Goal: Task Accomplishment & Management: Use online tool/utility

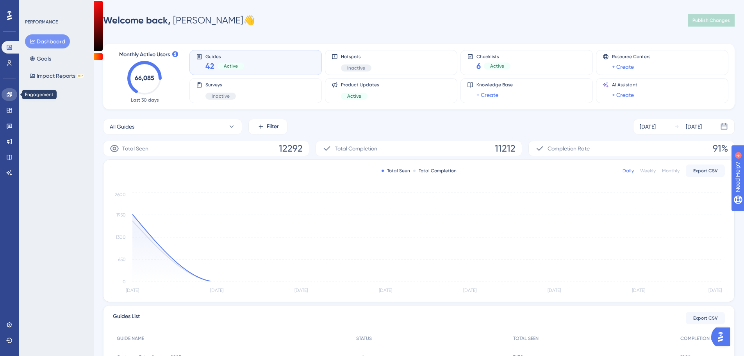
click at [10, 92] on icon at bounding box center [9, 94] width 5 height 5
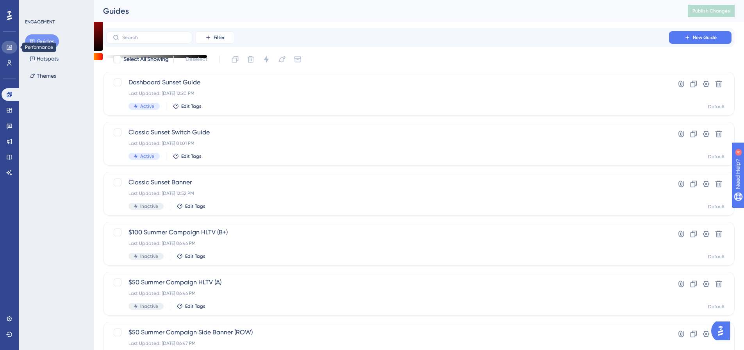
click at [15, 49] on link at bounding box center [10, 47] width 16 height 13
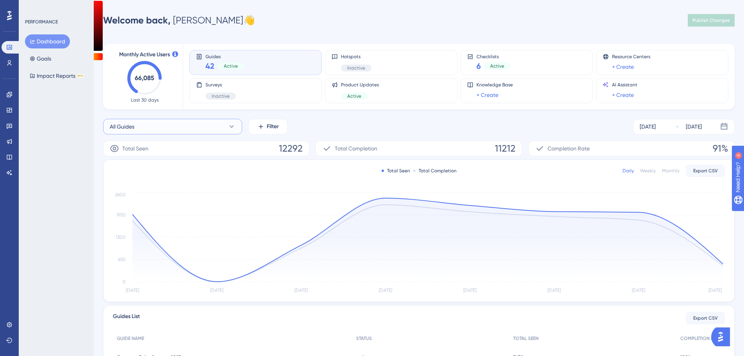
click at [143, 133] on button "All Guides" at bounding box center [172, 127] width 139 height 16
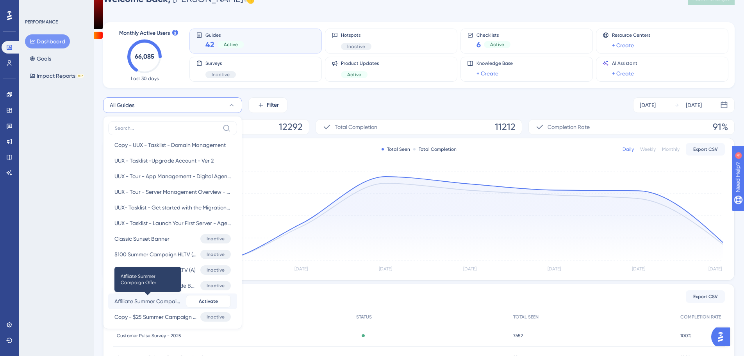
scroll to position [703, 0]
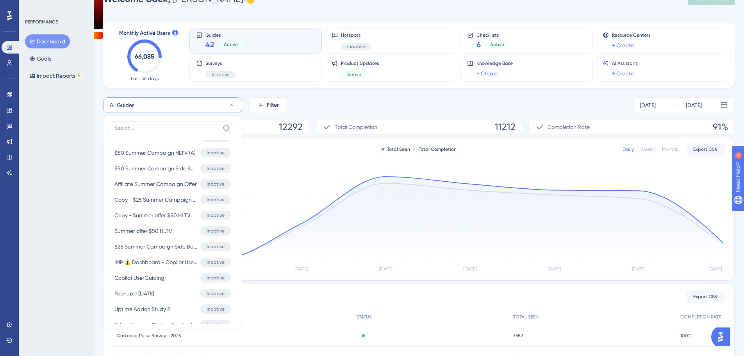
click at [180, 129] on input at bounding box center [167, 128] width 105 height 6
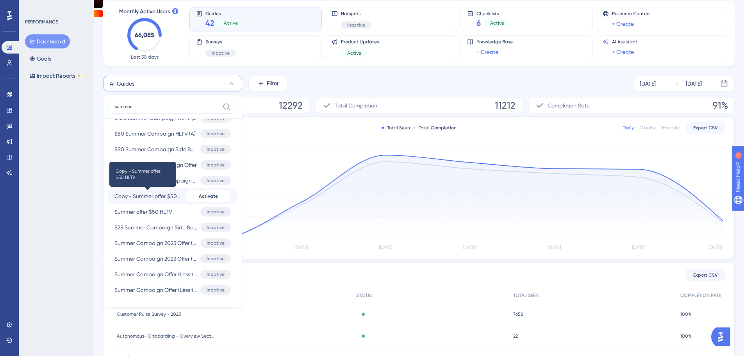
scroll to position [61, 0]
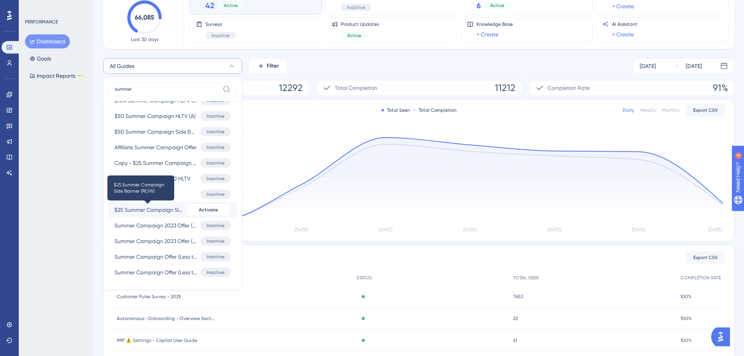
type input "summer"
click at [162, 211] on span "$25 Summer Campaign Side Banner (ROW)" at bounding box center [149, 209] width 68 height 9
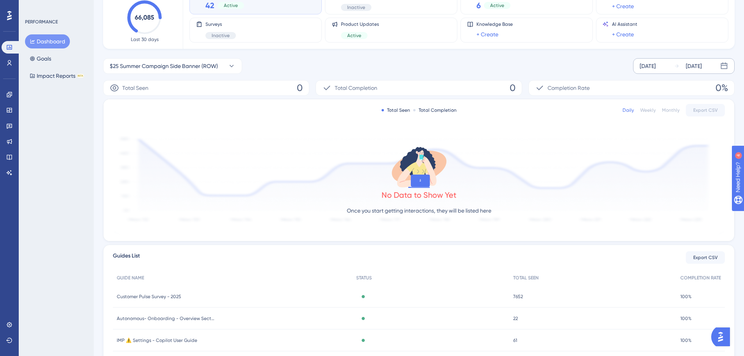
click at [656, 63] on div "[DATE]" at bounding box center [648, 65] width 16 height 9
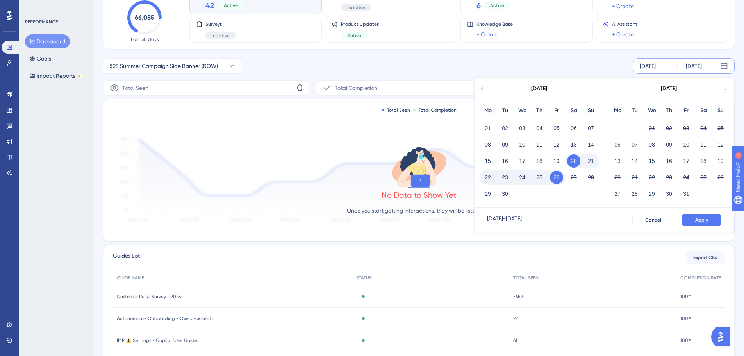
click at [480, 90] on icon at bounding box center [481, 88] width 5 height 7
click at [503, 128] on button "01" at bounding box center [505, 128] width 13 height 13
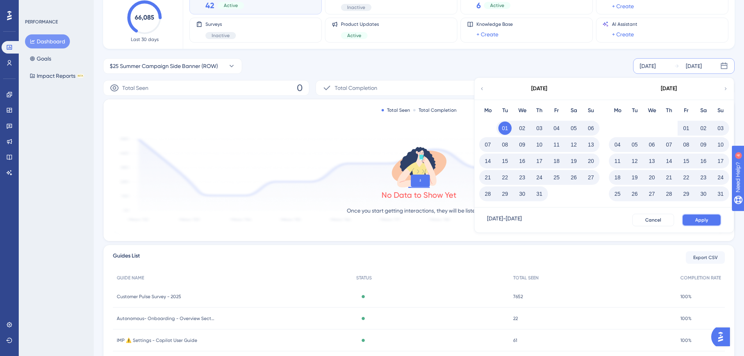
click at [704, 223] on span "Apply" at bounding box center [702, 220] width 13 height 6
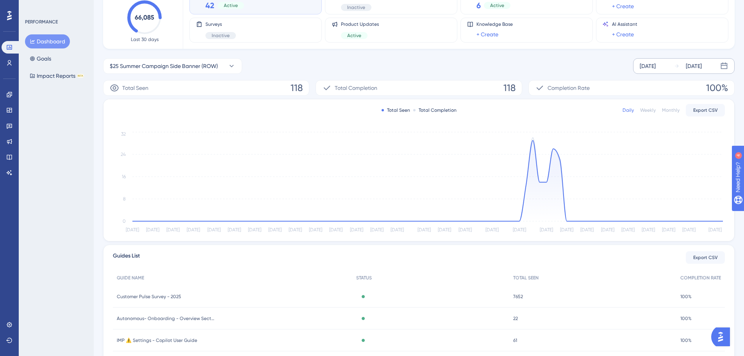
click at [657, 71] on div "Jul 01 2025 Sep 26 2025" at bounding box center [684, 66] width 102 height 16
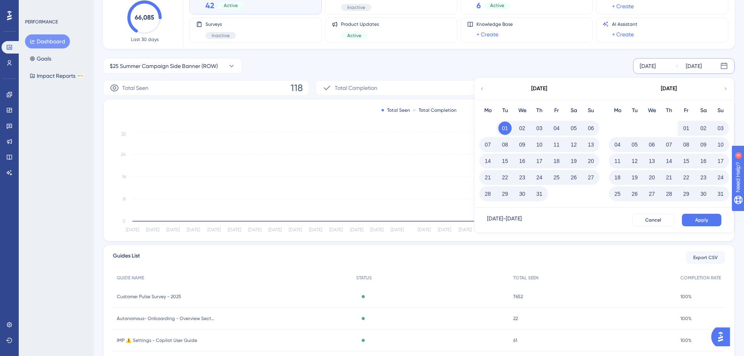
click at [613, 193] on button "25" at bounding box center [617, 193] width 13 height 13
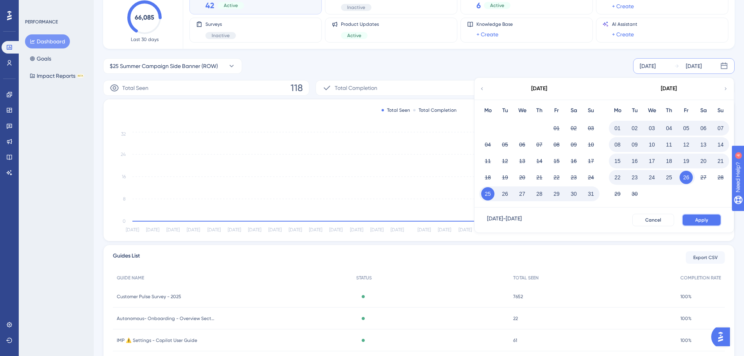
click at [696, 216] on button "Apply" at bounding box center [701, 220] width 39 height 13
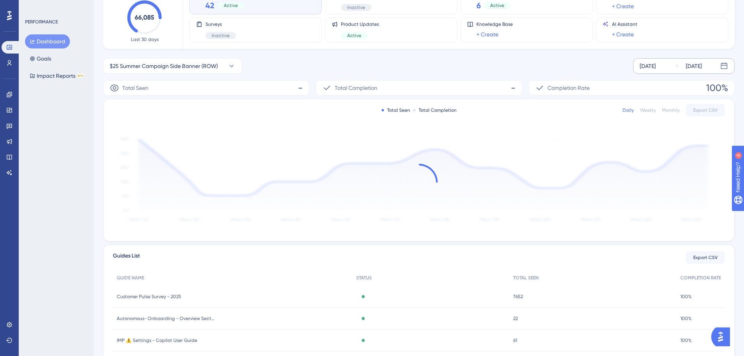
click at [654, 110] on div "Weekly" at bounding box center [649, 110] width 16 height 6
click at [634, 110] on div "Daily" at bounding box center [628, 110] width 11 height 6
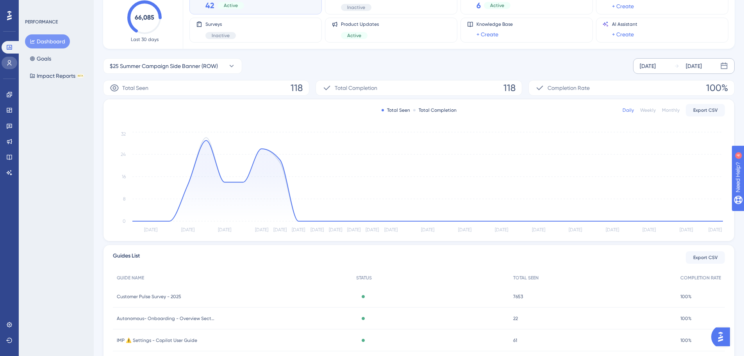
click at [13, 69] on link at bounding box center [10, 63] width 16 height 13
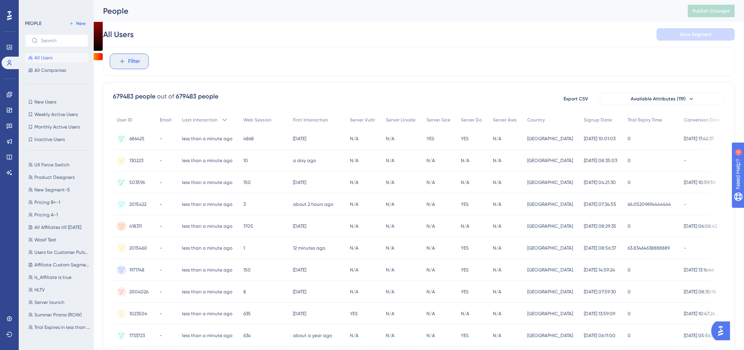
click at [133, 62] on span "Filter" at bounding box center [134, 61] width 12 height 9
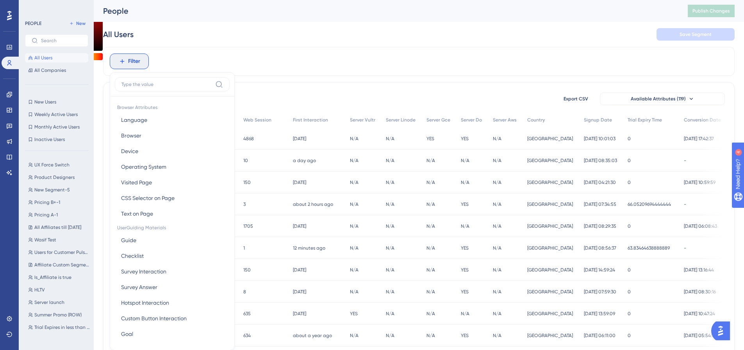
scroll to position [36, 0]
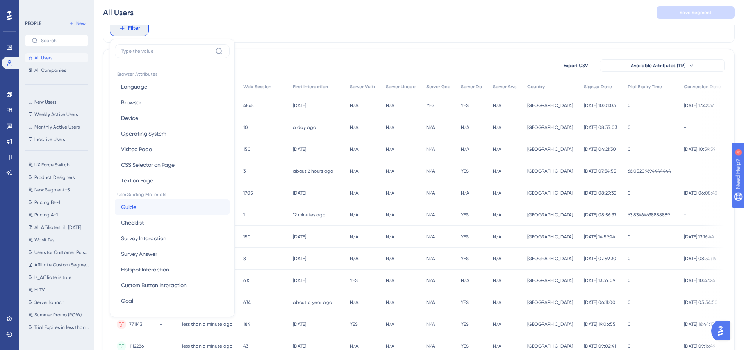
click at [157, 208] on button "Guide Guide" at bounding box center [172, 207] width 115 height 16
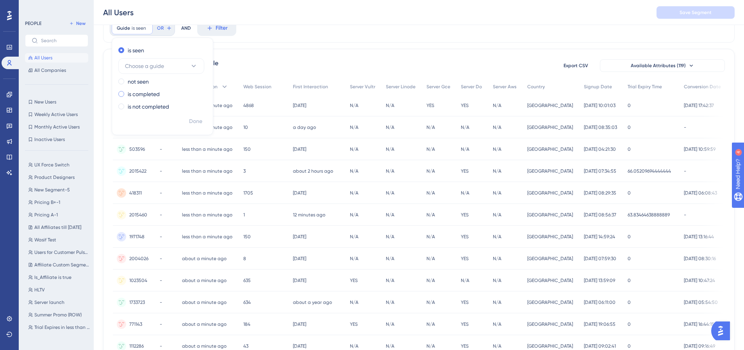
click at [170, 92] on div "is completed" at bounding box center [160, 93] width 85 height 9
click at [156, 89] on span "Choose a guide" at bounding box center [144, 90] width 39 height 9
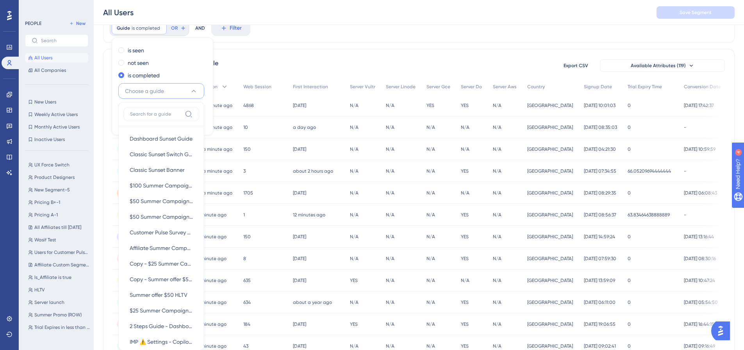
scroll to position [34, 0]
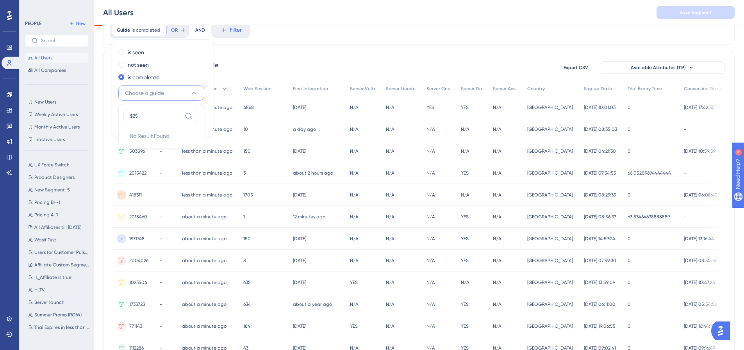
type input "$25"
click at [157, 92] on span "Choose a guide" at bounding box center [144, 92] width 39 height 9
click at [156, 93] on span "Choose a guide" at bounding box center [144, 92] width 39 height 9
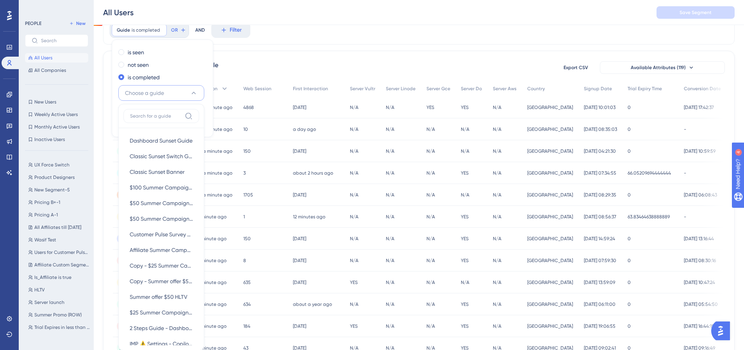
scroll to position [62, 0]
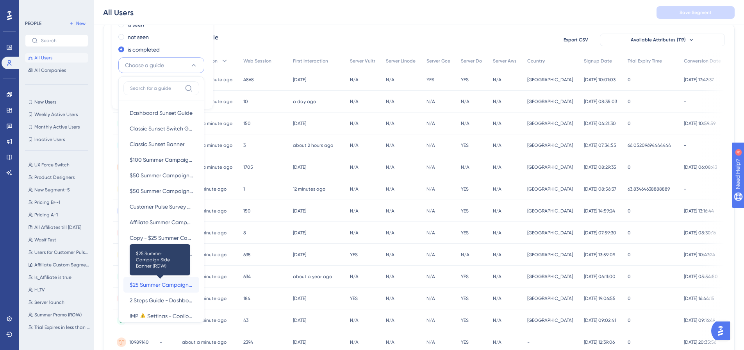
click at [150, 283] on span "$25 Summer Campaign Side Banner (ROW)" at bounding box center [161, 284] width 63 height 9
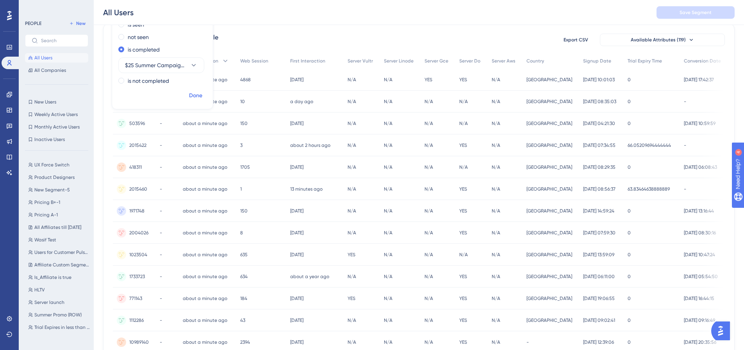
click at [194, 95] on span "Done" at bounding box center [195, 95] width 13 height 9
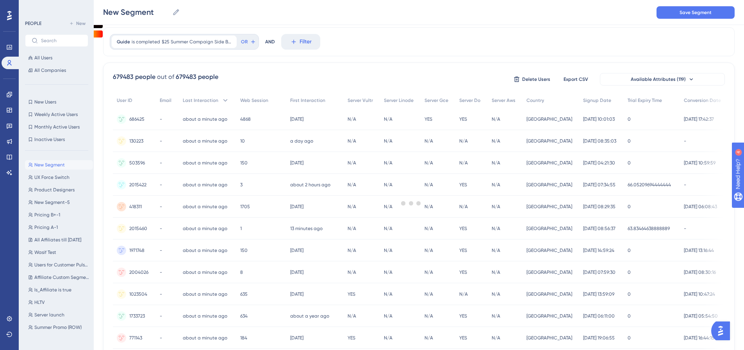
scroll to position [0, 0]
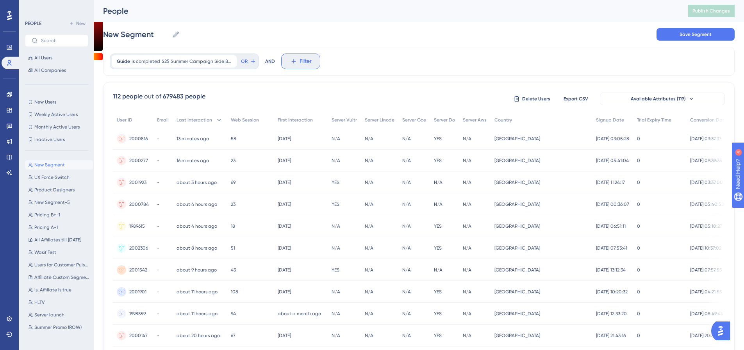
click at [318, 66] on button "Filter" at bounding box center [300, 62] width 39 height 16
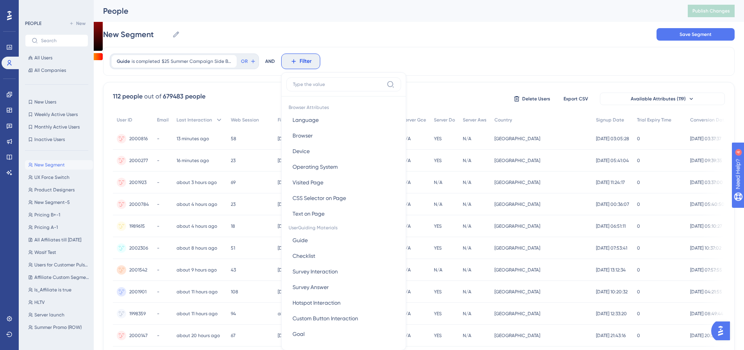
scroll to position [36, 0]
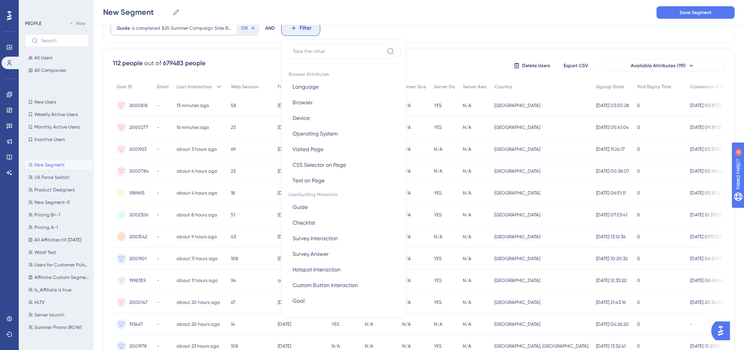
click at [322, 53] on input at bounding box center [338, 51] width 91 height 6
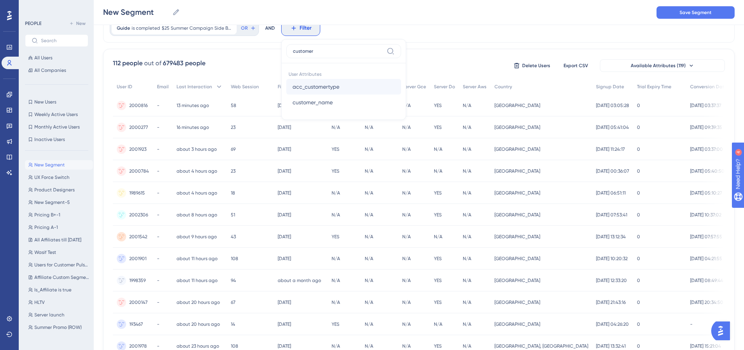
type input "customer"
click at [333, 81] on button "acc_customertype acc_customertype" at bounding box center [343, 87] width 115 height 16
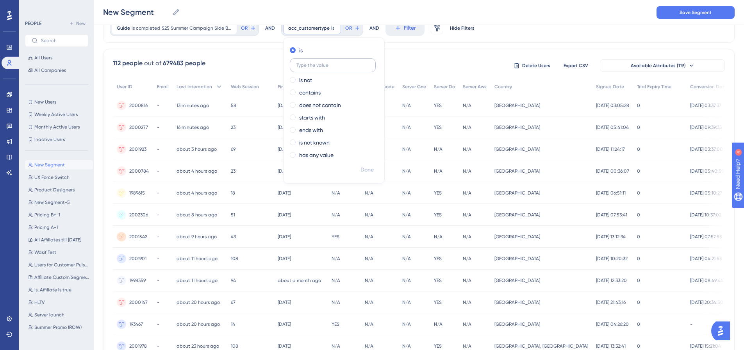
click at [333, 66] on input "text" at bounding box center [333, 65] width 73 height 5
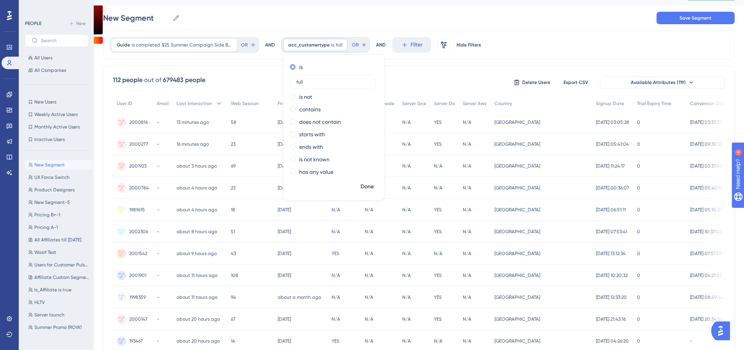
scroll to position [0, 0]
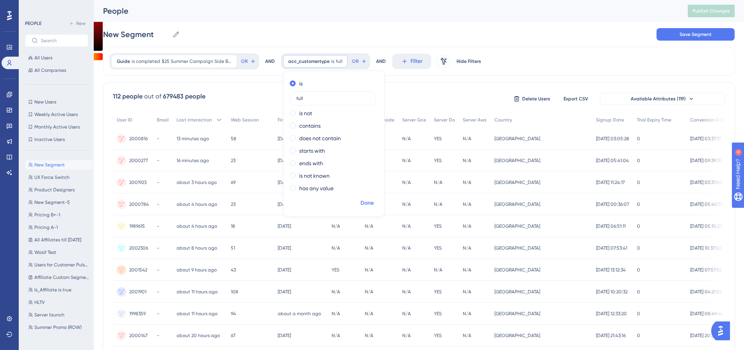
type input "full"
click at [374, 202] on button "Done" at bounding box center [367, 203] width 22 height 14
click at [564, 98] on span "Export CSV" at bounding box center [576, 99] width 25 height 6
drag, startPoint x: 574, startPoint y: 97, endPoint x: 624, endPoint y: 78, distance: 53.4
click at [624, 78] on div "Guide is completed $25 Summer Campaign Side Banner (ROW) $25 Summer Campaign Si…" at bounding box center [419, 323] width 632 height 553
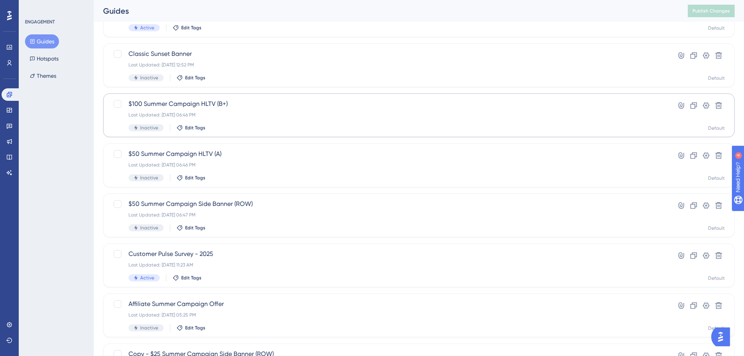
scroll to position [234, 0]
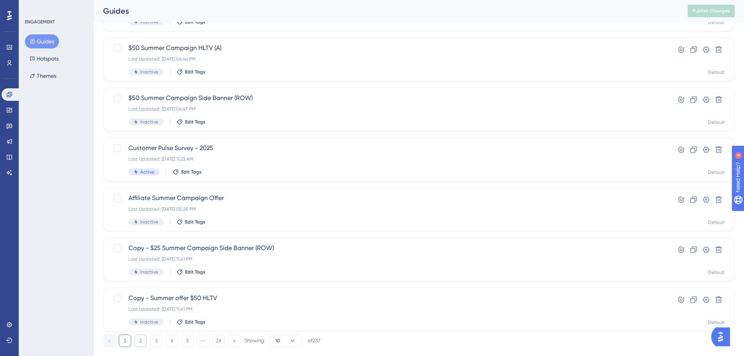
click at [139, 340] on button "2" at bounding box center [140, 341] width 13 height 13
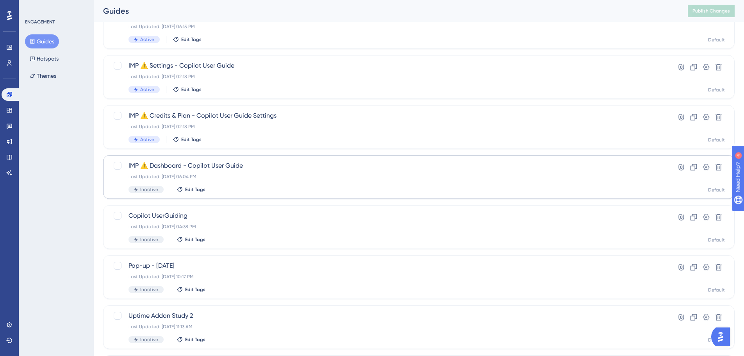
scroll to position [39, 0]
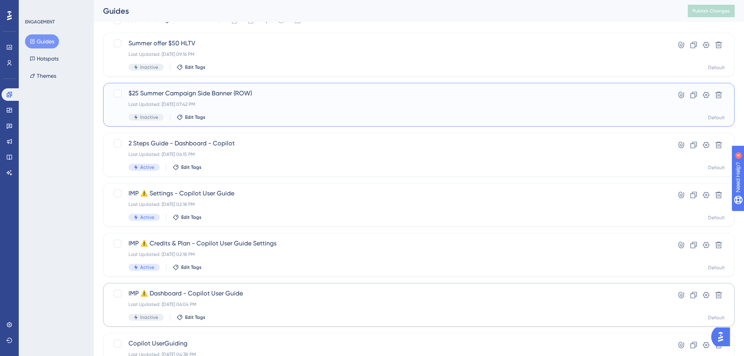
click at [176, 94] on span "$25 Summer Campaign Side Banner (ROW)" at bounding box center [388, 93] width 519 height 9
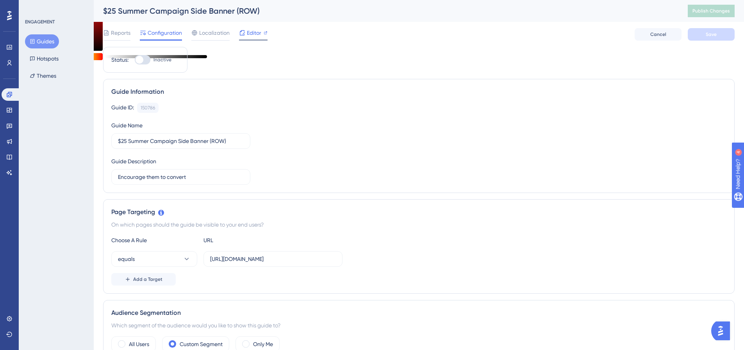
click at [244, 29] on div at bounding box center [242, 32] width 6 height 9
click at [187, 0] on div "$25 Summer Campaign Side Banner (ROW) Publish Changes" at bounding box center [419, 11] width 651 height 22
click at [186, 1] on div "$25 Summer Campaign Side Banner (ROW) Publish Changes" at bounding box center [419, 11] width 651 height 22
click at [186, 5] on div "$25 Summer Campaign Side Banner (ROW) Publish Changes" at bounding box center [419, 11] width 651 height 22
click at [189, 10] on div "$25 Summer Campaign Side Banner (ROW)" at bounding box center [385, 10] width 565 height 11
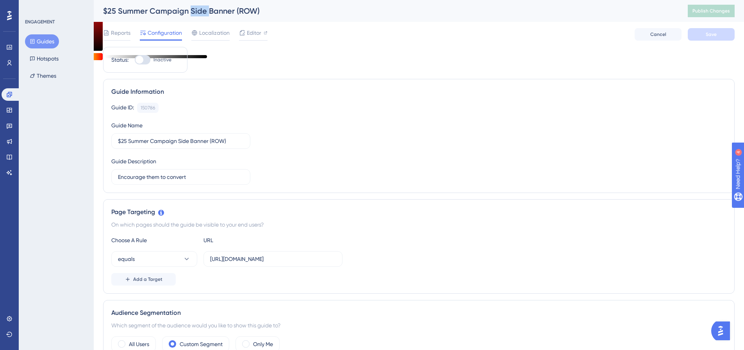
click at [189, 10] on div "$25 Summer Campaign Side Banner (ROW)" at bounding box center [385, 10] width 565 height 11
copy div "$25 Summer Campaign Side Banner (ROW)"
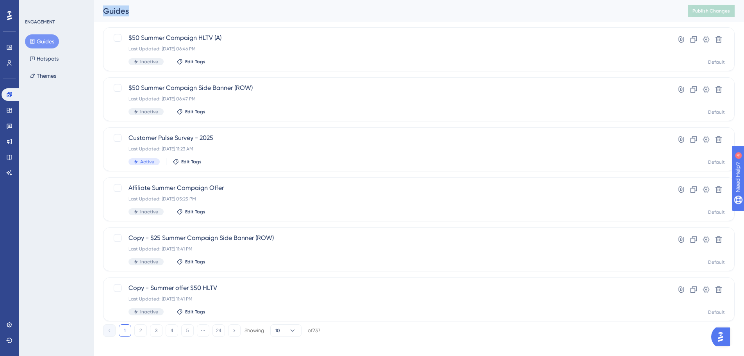
scroll to position [250, 0]
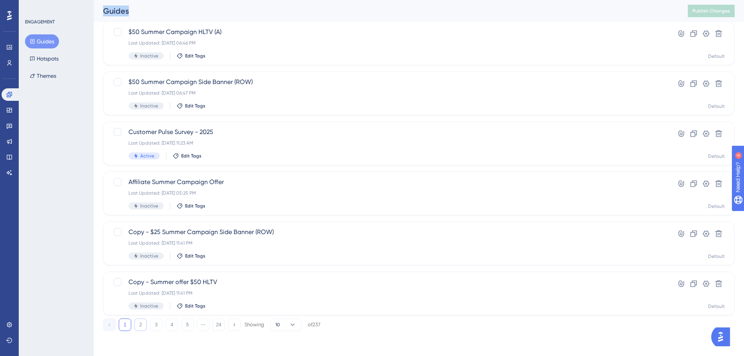
click at [143, 330] on button "2" at bounding box center [140, 324] width 13 height 13
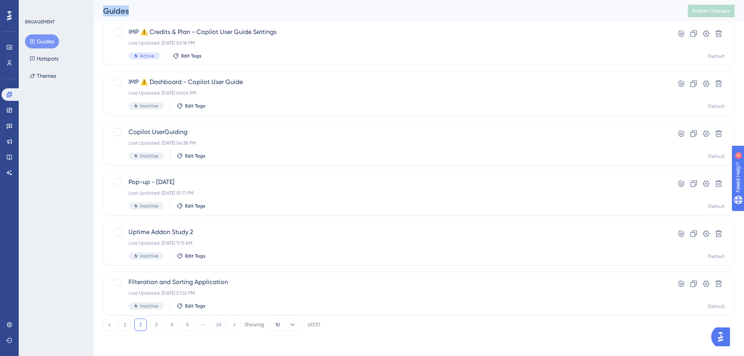
click at [141, 329] on button "2" at bounding box center [140, 324] width 13 height 13
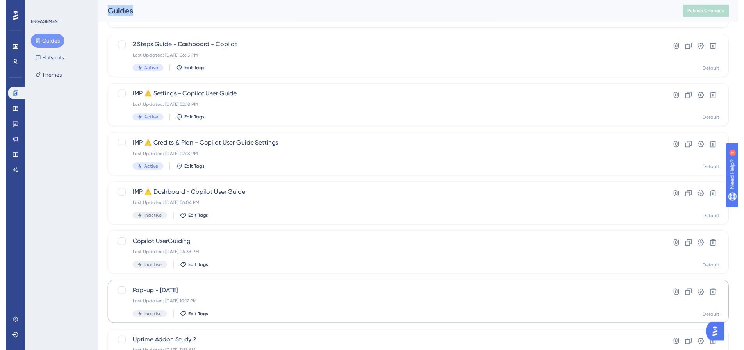
scroll to position [16, 0]
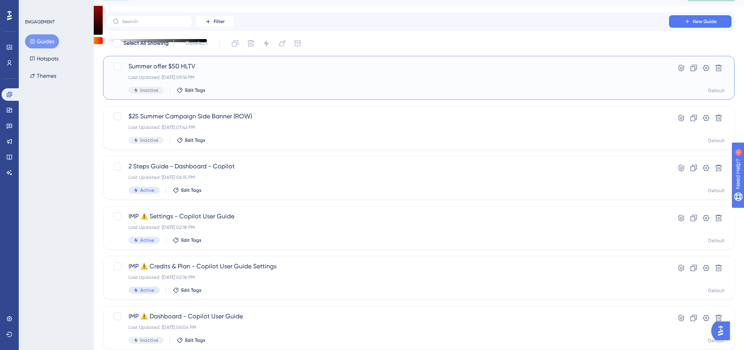
click at [178, 66] on span "Summer offer $50 HLTV" at bounding box center [388, 66] width 519 height 9
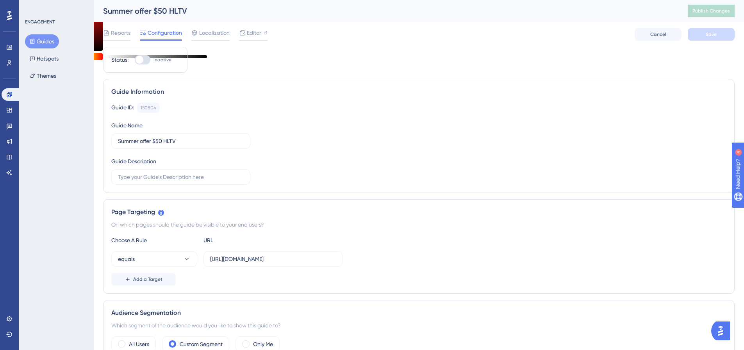
click at [252, 82] on div "Guide Information Guide ID: 150804 Copy Guide Name Summer offer $50 HLTV Guide …" at bounding box center [419, 136] width 632 height 114
drag, startPoint x: 180, startPoint y: 8, endPoint x: 165, endPoint y: 9, distance: 15.7
click at [165, 9] on div "Summer offer $50 HLTV" at bounding box center [385, 10] width 565 height 11
drag, startPoint x: 196, startPoint y: 15, endPoint x: 96, endPoint y: 16, distance: 100.4
click at [96, 16] on div "Summer offer $50 HLTV Publish Changes" at bounding box center [419, 11] width 651 height 22
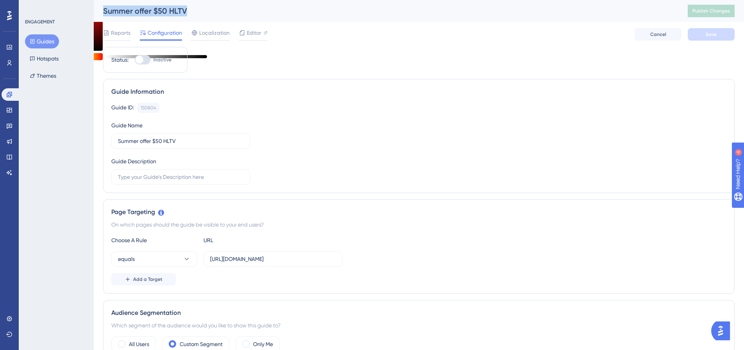
copy div "Summer offer $50 HLTV"
click at [13, 42] on link at bounding box center [10, 47] width 16 height 13
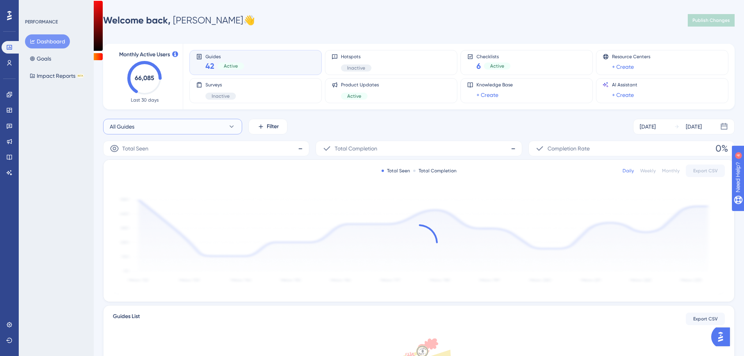
click at [153, 121] on button "All Guides" at bounding box center [172, 127] width 139 height 16
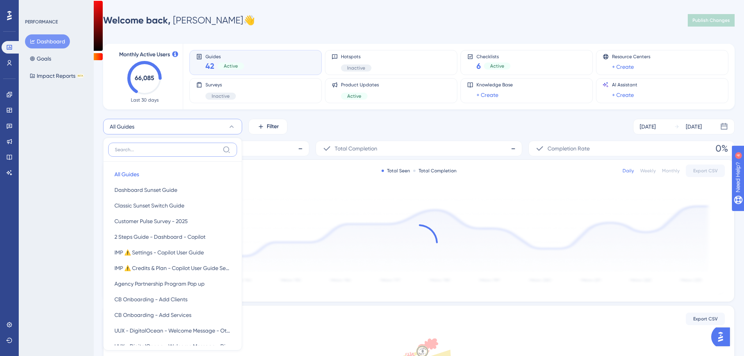
scroll to position [21, 0]
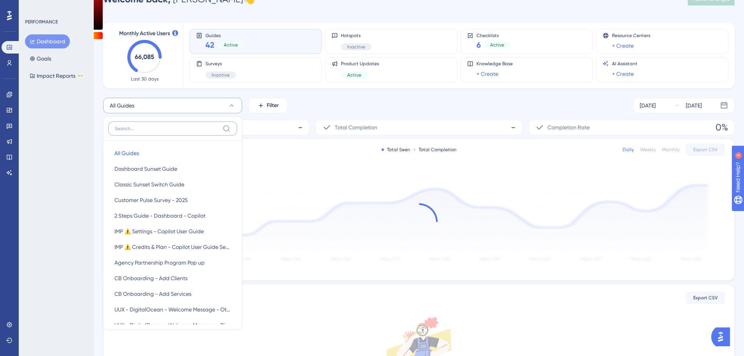
paste input "Summer offer $50 HLTV"
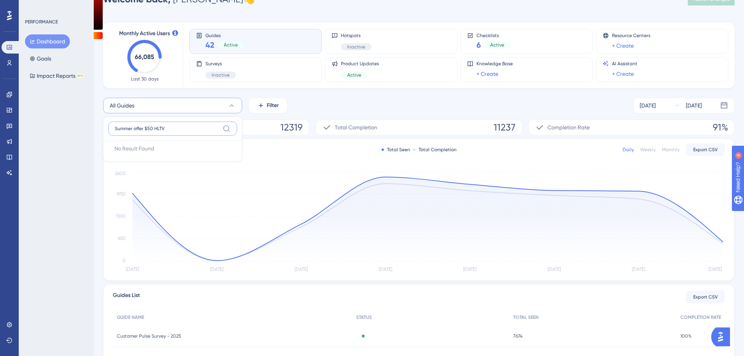
drag, startPoint x: 180, startPoint y: 126, endPoint x: 146, endPoint y: 125, distance: 34.0
click at [146, 125] on input "Summer offer $50 HLTV" at bounding box center [167, 128] width 105 height 6
type input "Summer offer"
click at [167, 172] on span "Summer offer $50 HLTV" at bounding box center [144, 168] width 58 height 9
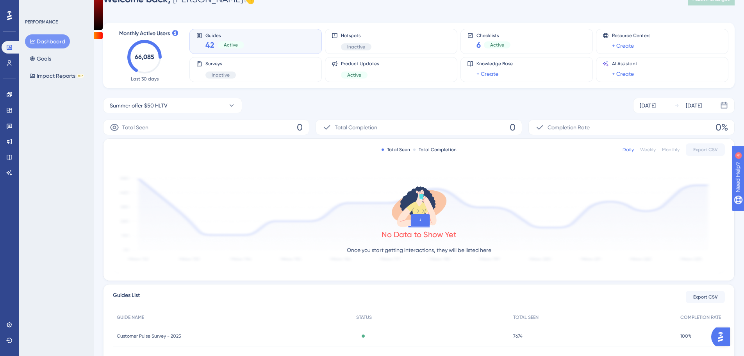
click at [706, 115] on div "Summer offer $50 HLTV [DATE] [DATE] Total Seen 0 Total Completion 0 Completion …" at bounding box center [419, 279] width 632 height 362
click at [705, 111] on div "[DATE] [DATE]" at bounding box center [684, 106] width 102 height 16
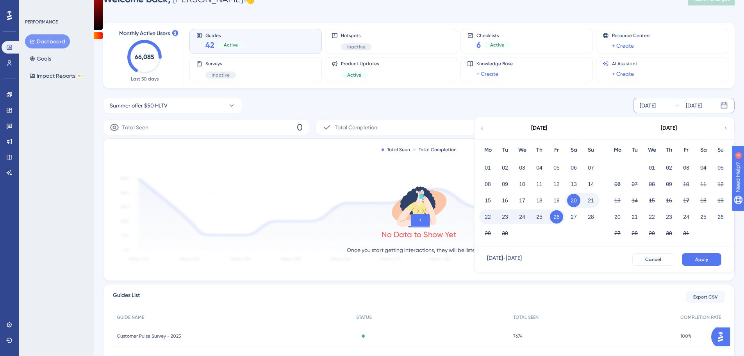
click at [485, 129] on div "[DATE]" at bounding box center [539, 128] width 129 height 22
click at [483, 129] on icon at bounding box center [481, 128] width 5 height 7
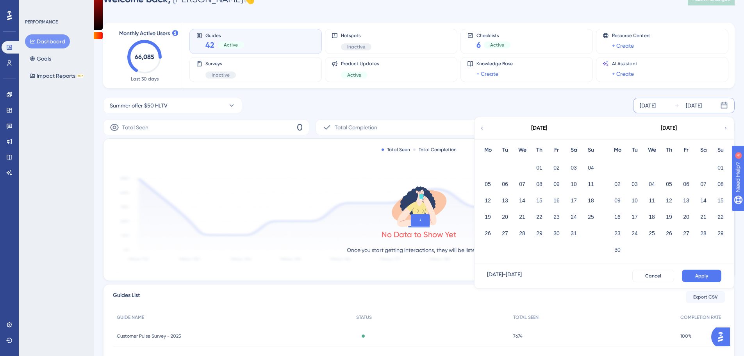
click at [724, 125] on icon at bounding box center [725, 128] width 5 height 7
click at [648, 202] on button "13" at bounding box center [652, 200] width 13 height 13
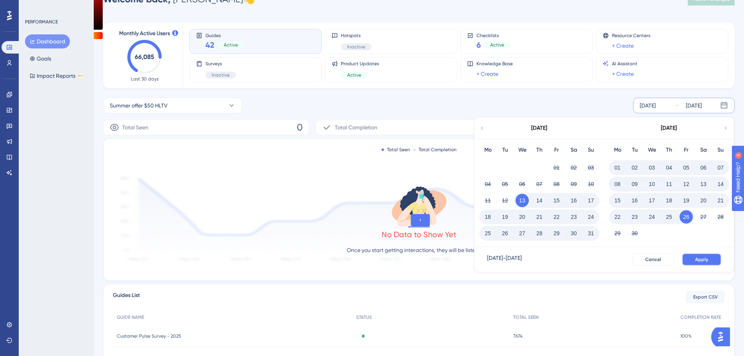
click at [692, 261] on button "Apply" at bounding box center [701, 259] width 39 height 13
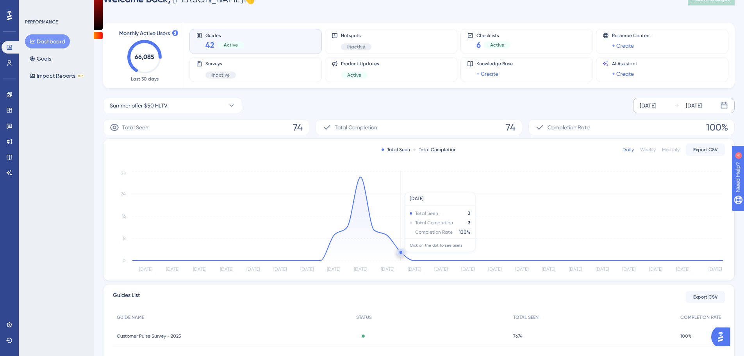
click at [405, 256] on icon at bounding box center [427, 219] width 591 height 84
click at [8, 98] on link at bounding box center [10, 94] width 16 height 13
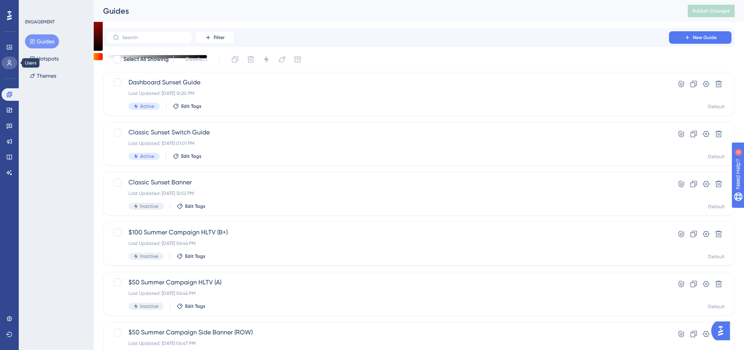
click at [3, 63] on link at bounding box center [10, 63] width 16 height 13
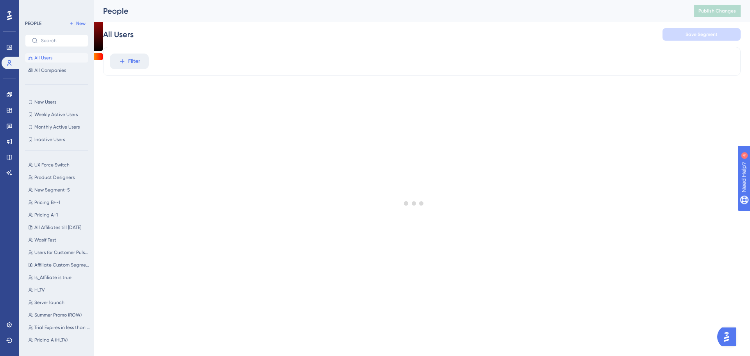
click at [123, 59] on div at bounding box center [414, 203] width 672 height 300
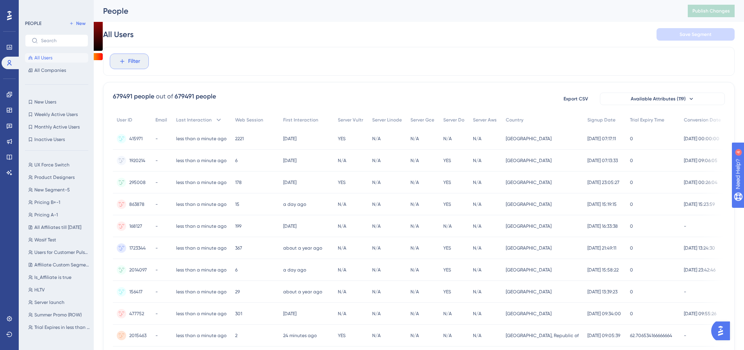
click at [127, 61] on button "Filter" at bounding box center [129, 62] width 39 height 16
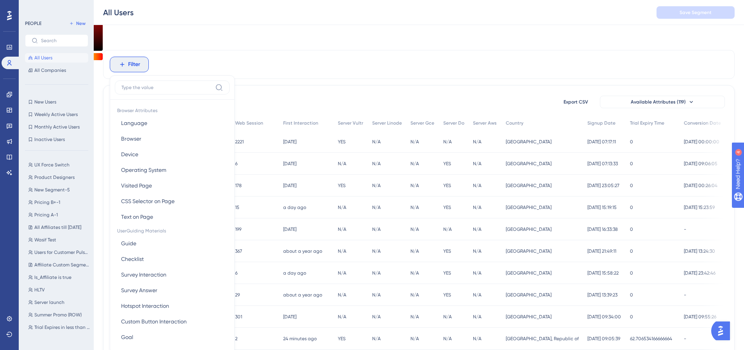
scroll to position [36, 0]
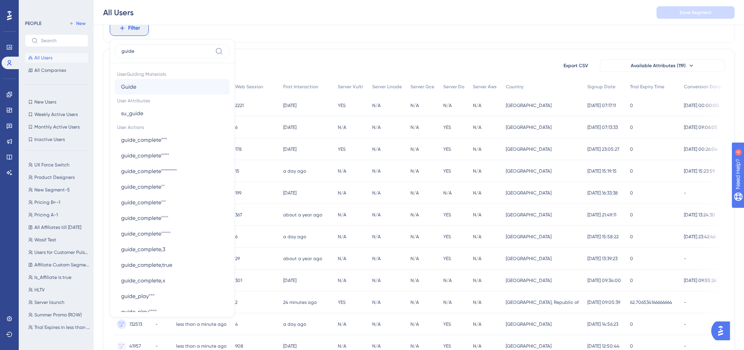
type input "guide"
click at [134, 86] on span "Guide" at bounding box center [128, 86] width 15 height 9
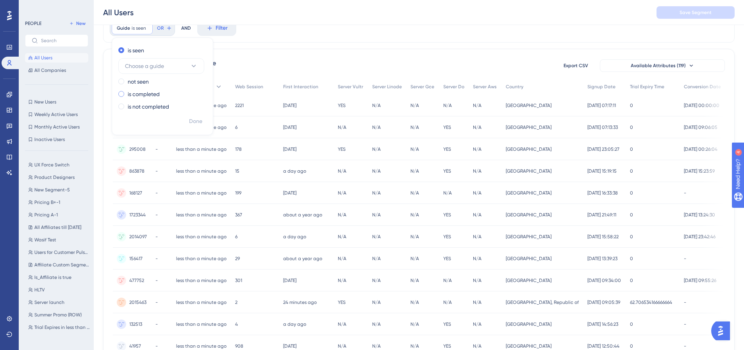
click at [141, 92] on label "is completed" at bounding box center [144, 93] width 32 height 9
click at [145, 89] on span "Choose a guide" at bounding box center [144, 90] width 39 height 9
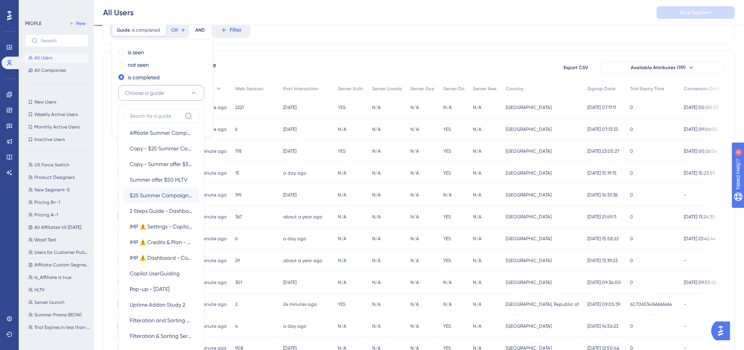
scroll to position [78, 0]
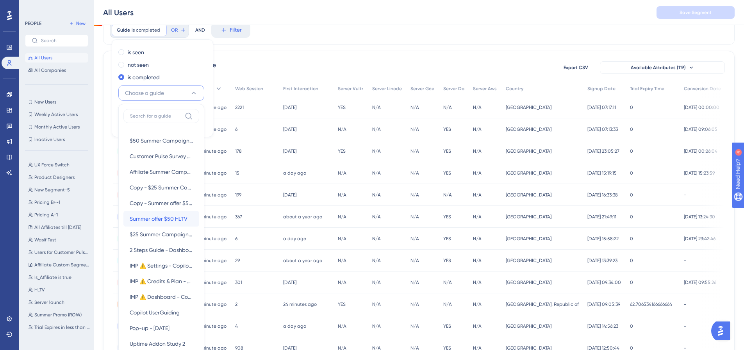
click at [168, 223] on span "Summer offer $50 HLTV" at bounding box center [159, 218] width 58 height 9
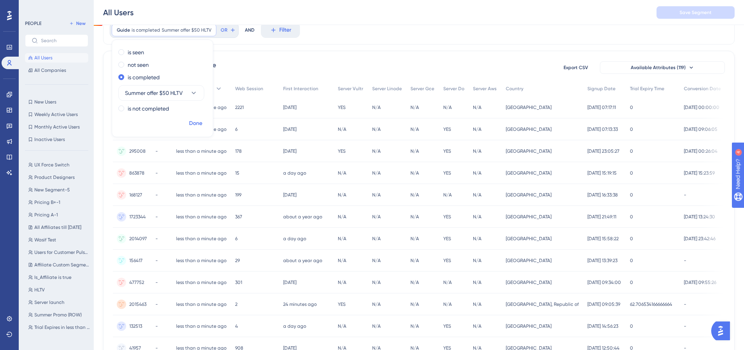
click at [194, 127] on span "Done" at bounding box center [195, 123] width 13 height 9
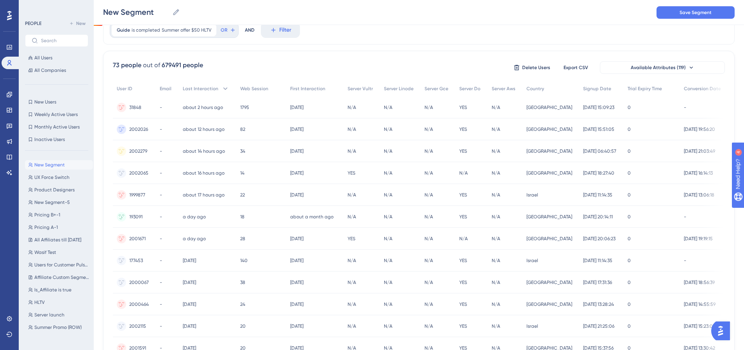
scroll to position [0, 0]
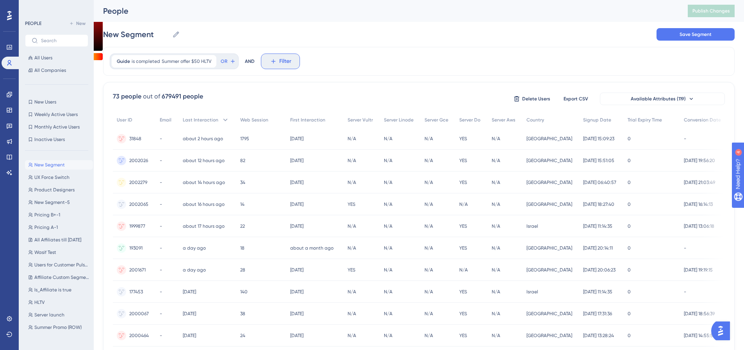
click at [279, 62] on span "Filter" at bounding box center [285, 61] width 12 height 9
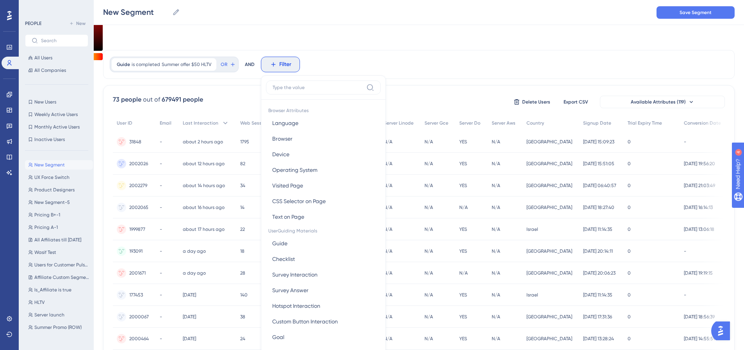
scroll to position [36, 0]
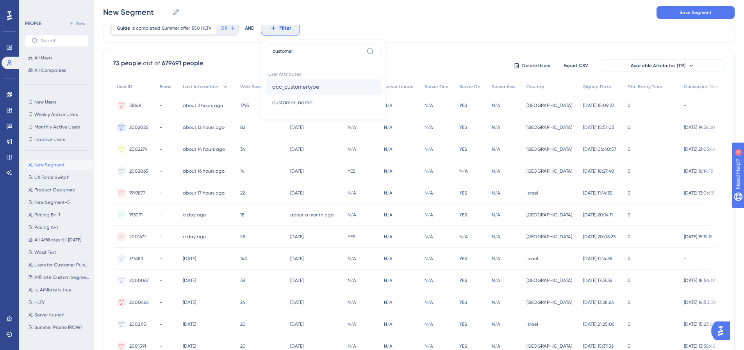
type input "customer"
click at [292, 83] on span "acc_customertype" at bounding box center [295, 86] width 47 height 9
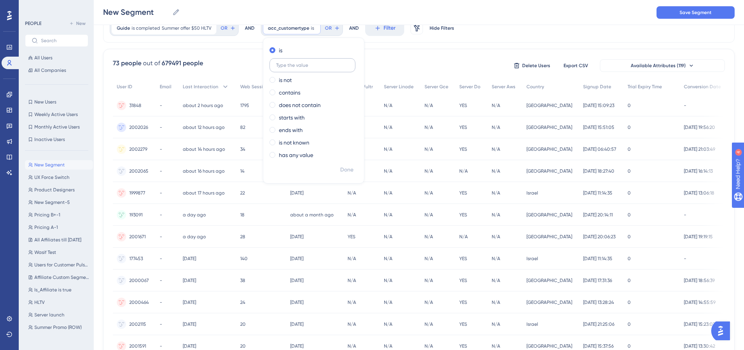
click at [312, 67] on input "text" at bounding box center [312, 65] width 73 height 5
type input "full"
click at [341, 170] on span "Done" at bounding box center [346, 169] width 13 height 9
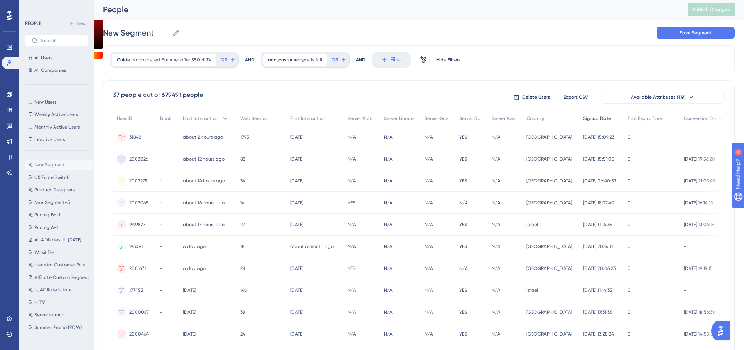
scroll to position [0, 0]
click at [571, 100] on span "Export CSV" at bounding box center [576, 99] width 25 height 6
click at [12, 91] on link at bounding box center [10, 94] width 16 height 13
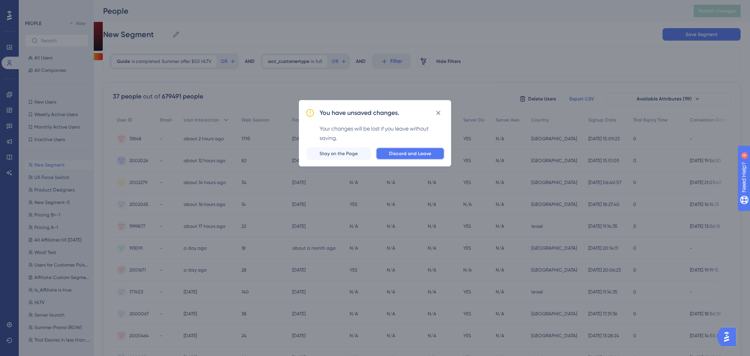
click at [396, 150] on button "Discard and Leave" at bounding box center [410, 153] width 69 height 13
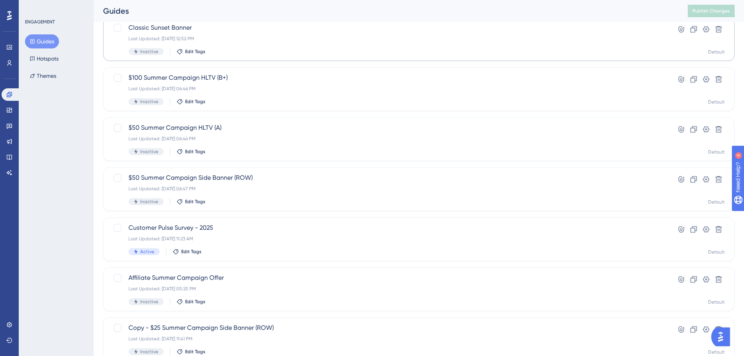
scroll to position [250, 0]
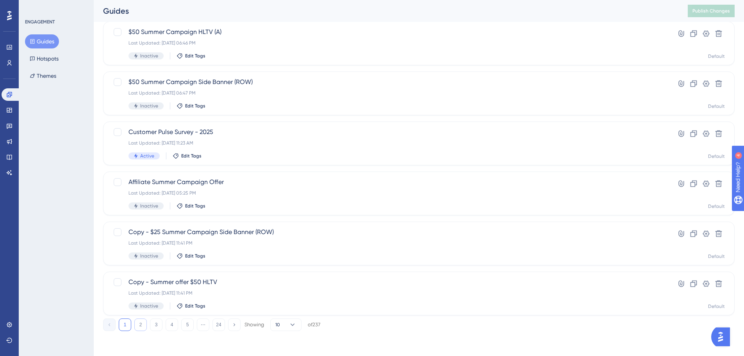
click at [144, 325] on button "2" at bounding box center [140, 324] width 13 height 13
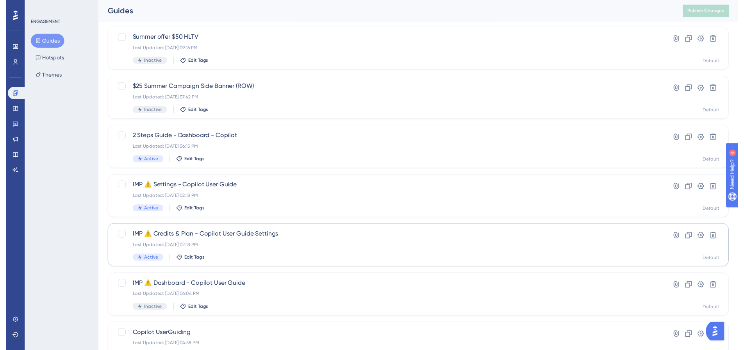
scroll to position [0, 0]
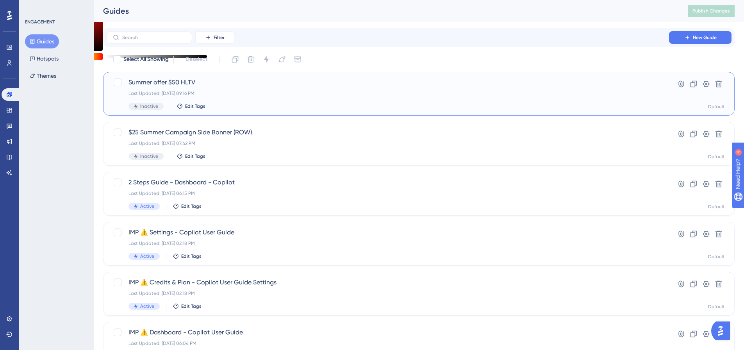
click at [182, 86] on span "Summer offer $50 HLTV" at bounding box center [388, 82] width 519 height 9
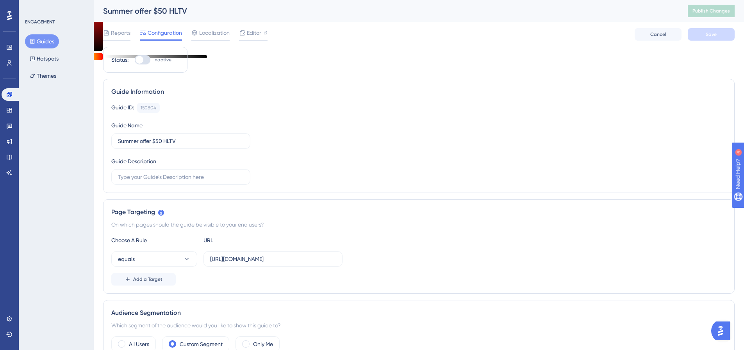
click at [159, 6] on div "Summer offer $50 HLTV" at bounding box center [385, 10] width 565 height 11
click at [161, 9] on div "Summer offer $50 HLTV" at bounding box center [385, 10] width 565 height 11
copy div "Summer offer $50 HLTV"
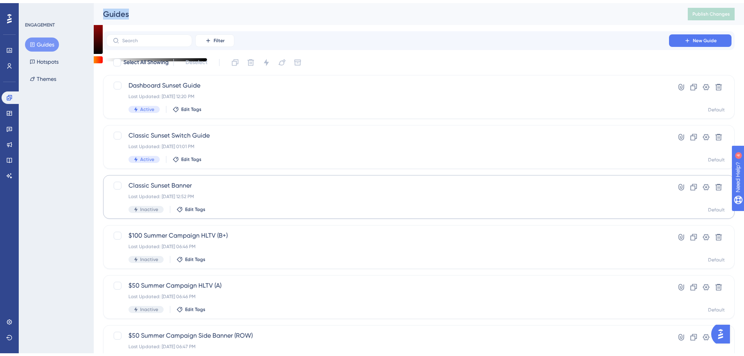
scroll to position [250, 0]
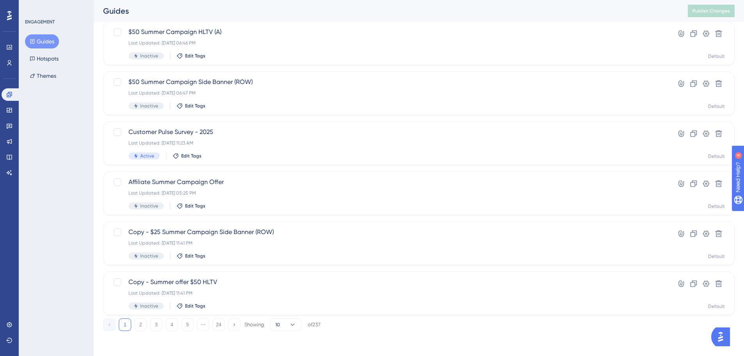
click at [6, 38] on div "Performance Users" at bounding box center [10, 45] width 16 height 47
click at [7, 45] on icon at bounding box center [9, 47] width 6 height 6
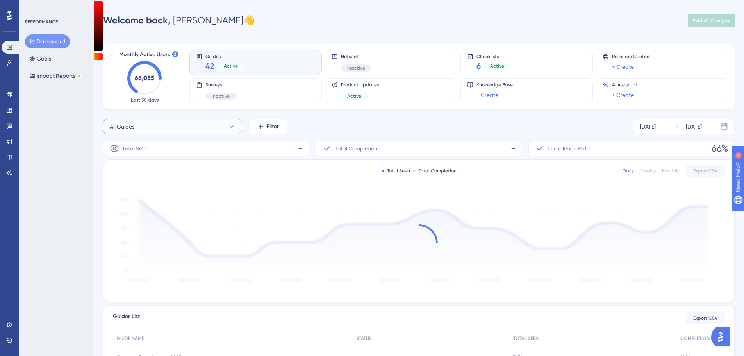
click at [125, 129] on span "All Guides" at bounding box center [122, 126] width 25 height 9
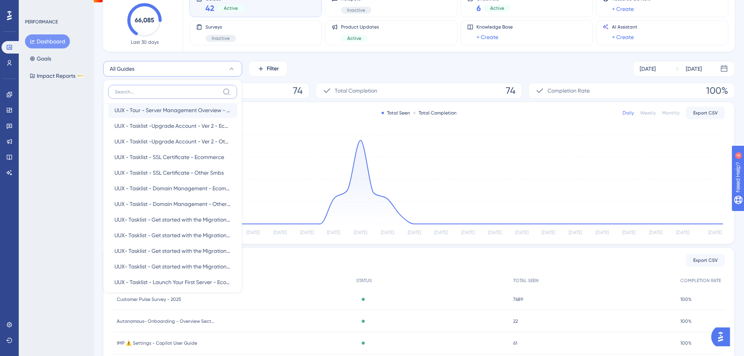
scroll to position [117, 0]
click at [170, 91] on input at bounding box center [167, 92] width 105 height 6
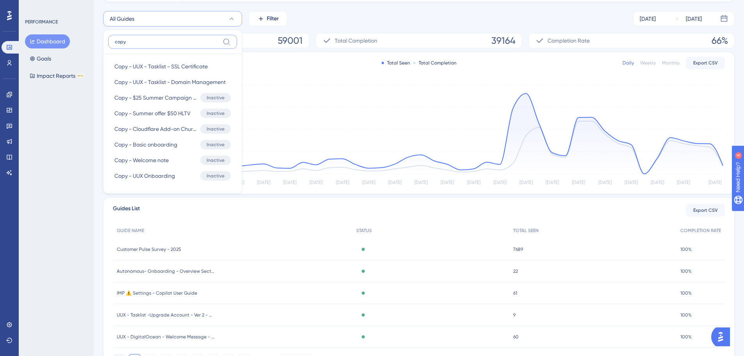
scroll to position [58, 0]
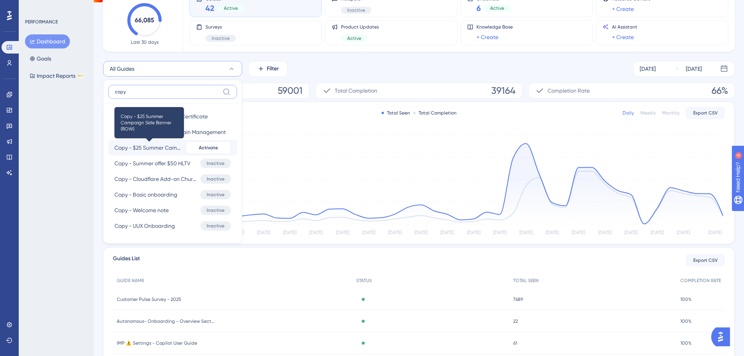
type input "copy"
click at [168, 147] on span "Copy - $25 Summer Campaign Side Banner (ROW)" at bounding box center [149, 147] width 68 height 9
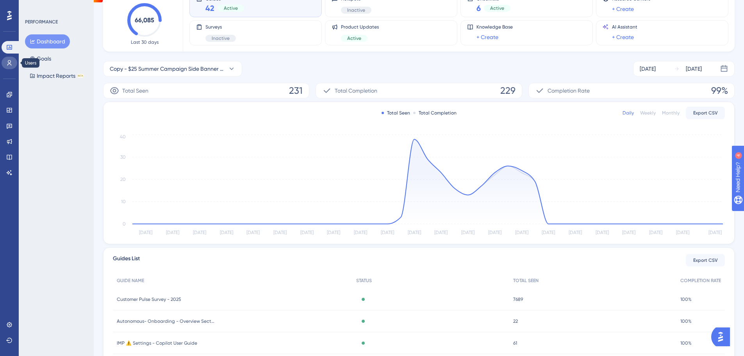
click at [11, 57] on link at bounding box center [10, 63] width 16 height 13
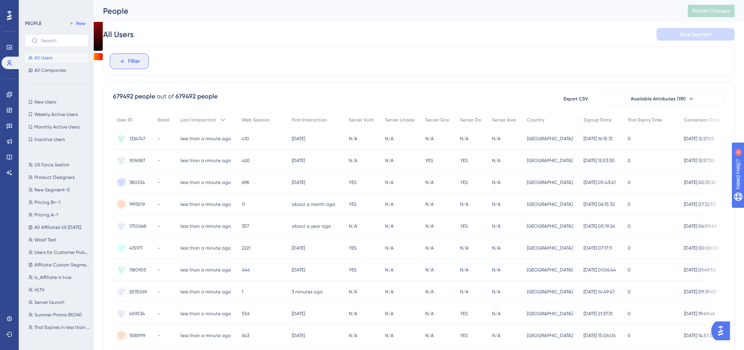
click at [126, 55] on button "Filter" at bounding box center [129, 62] width 39 height 16
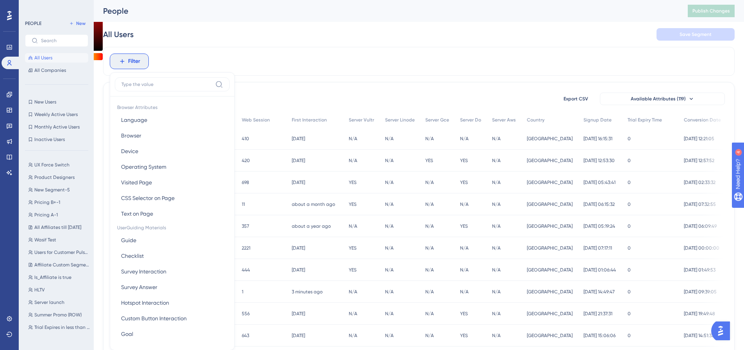
scroll to position [36, 0]
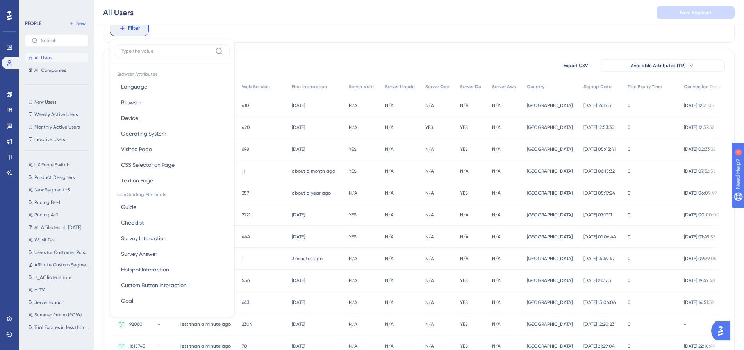
click at [142, 54] on input at bounding box center [167, 51] width 91 height 6
type input "guide"
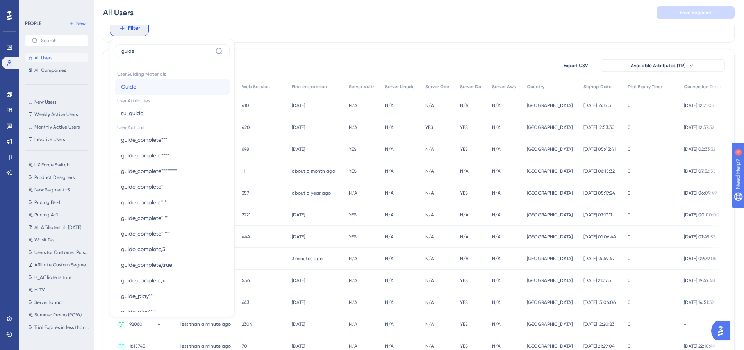
click at [152, 81] on button "Guide Guide" at bounding box center [172, 87] width 115 height 16
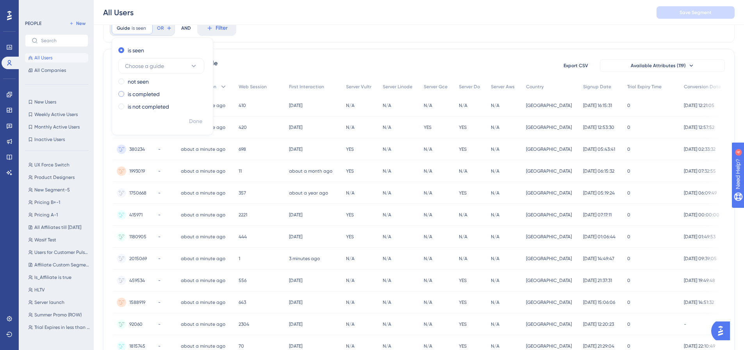
click at [147, 90] on label "is completed" at bounding box center [144, 93] width 32 height 9
click at [149, 96] on button "Choose a guide" at bounding box center [161, 91] width 86 height 16
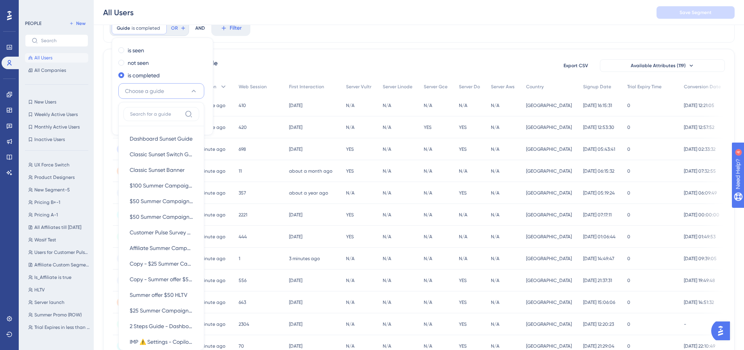
scroll to position [63, 0]
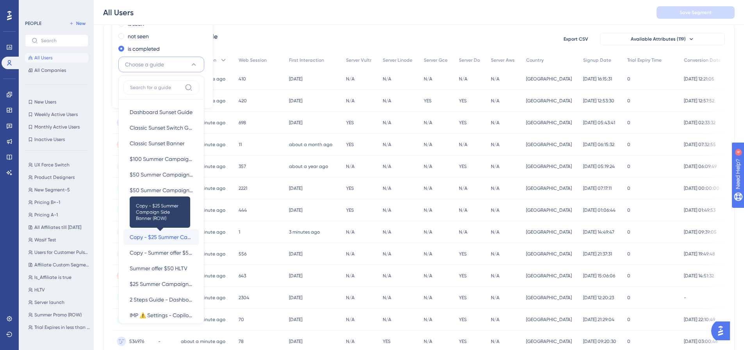
click at [159, 236] on span "Copy - $25 Summer Campaign Side Banner (ROW)" at bounding box center [161, 237] width 63 height 9
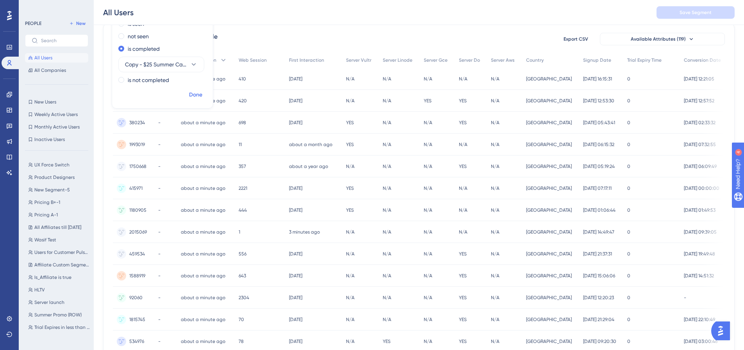
click at [194, 98] on span "Done" at bounding box center [195, 94] width 13 height 9
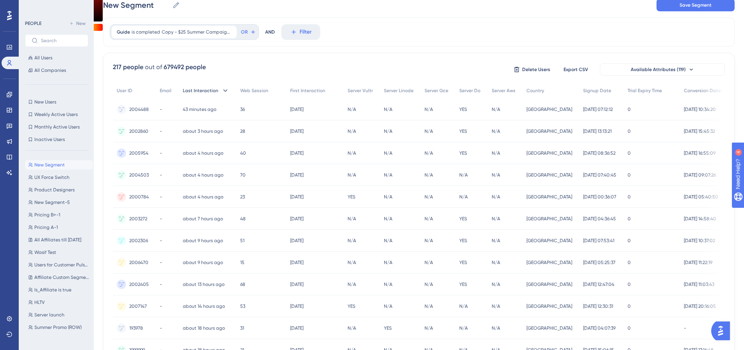
scroll to position [0, 0]
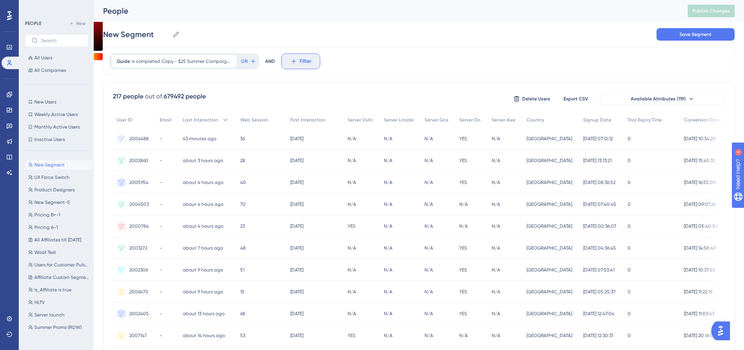
click at [283, 63] on button "Filter" at bounding box center [300, 62] width 39 height 16
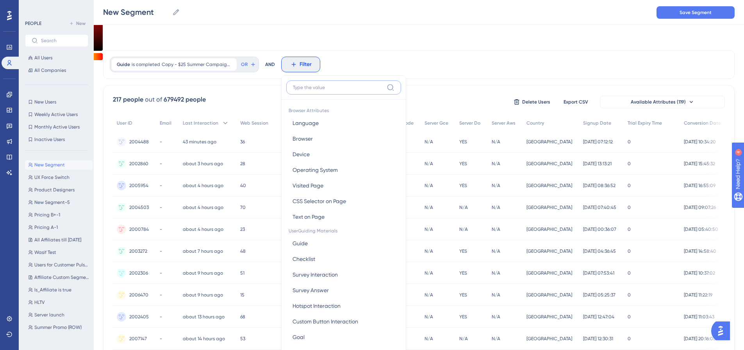
scroll to position [36, 0]
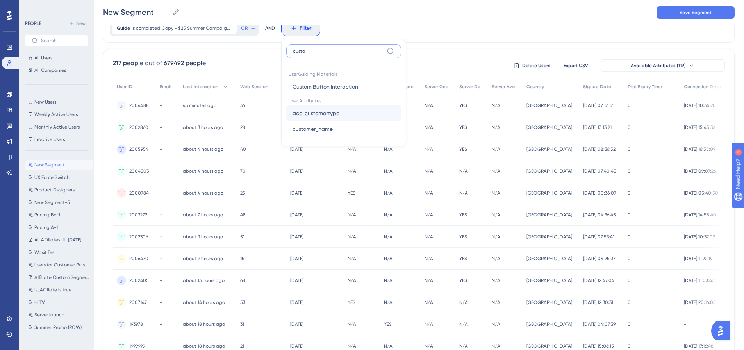
type input "custo"
click at [342, 107] on button "acc_customertype acc_customertype" at bounding box center [343, 114] width 115 height 16
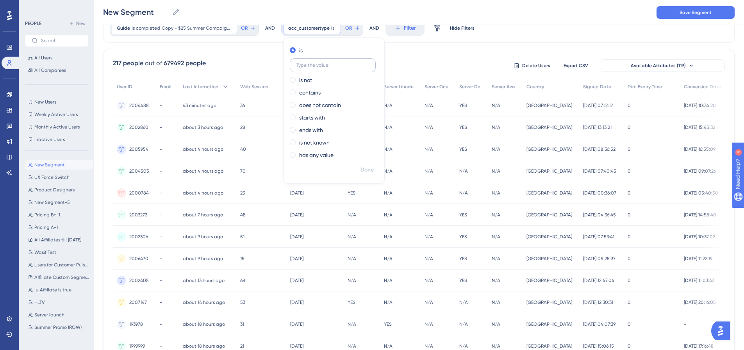
click at [336, 64] on input "text" at bounding box center [333, 65] width 73 height 5
type input "full"
click at [371, 169] on span "Done" at bounding box center [367, 169] width 13 height 9
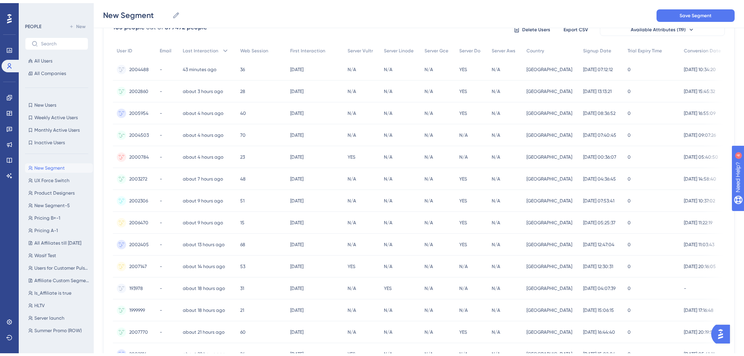
scroll to position [0, 0]
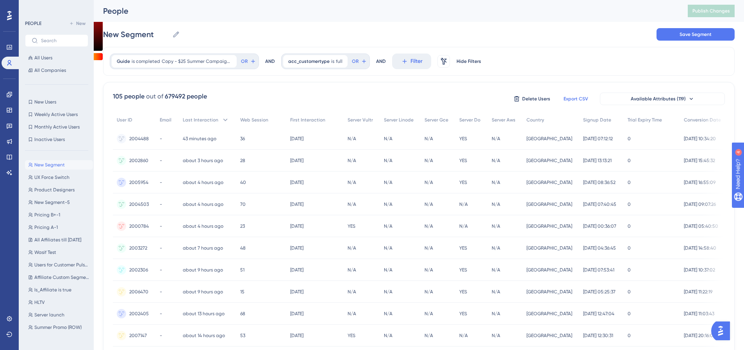
click at [591, 96] on button "Export CSV" at bounding box center [575, 99] width 39 height 13
click at [9, 48] on icon at bounding box center [9, 47] width 6 height 6
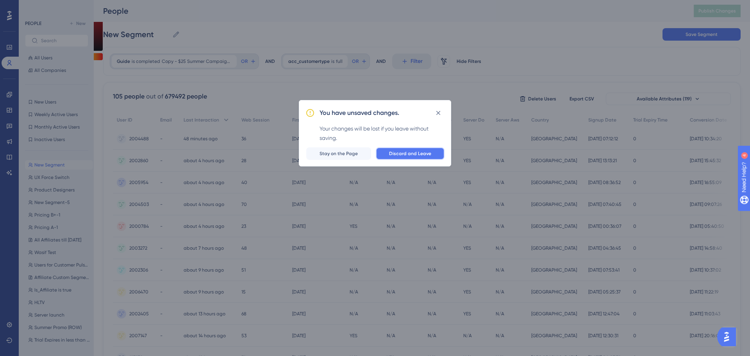
click at [412, 156] on span "Discard and Leave" at bounding box center [410, 153] width 42 height 6
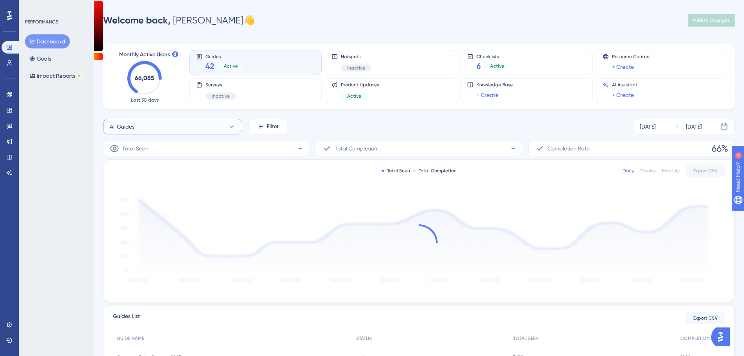
click at [225, 128] on button "All Guides" at bounding box center [172, 127] width 139 height 16
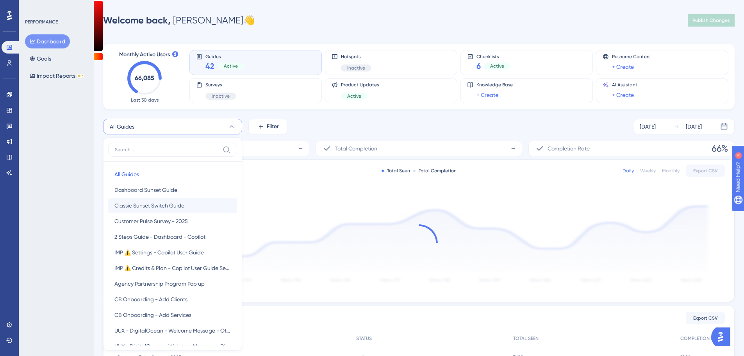
scroll to position [45, 0]
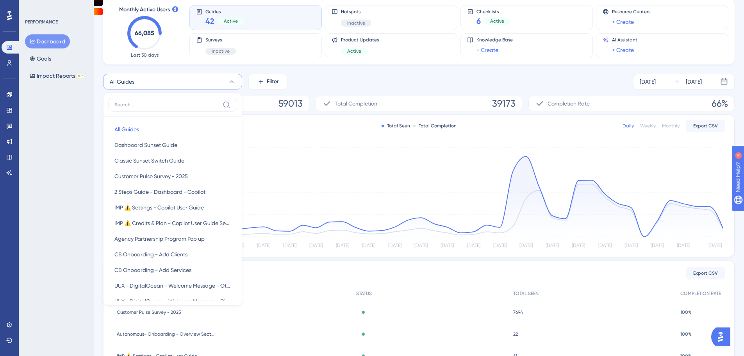
click at [196, 107] on input at bounding box center [167, 105] width 105 height 6
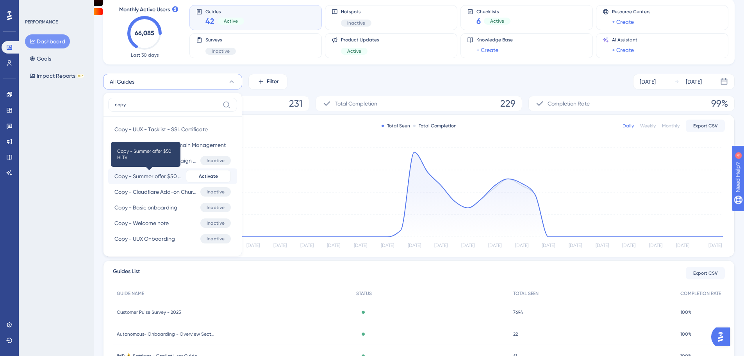
type input "copy"
click at [169, 173] on span "Copy - Summer offer $50 HLTV" at bounding box center [149, 176] width 68 height 9
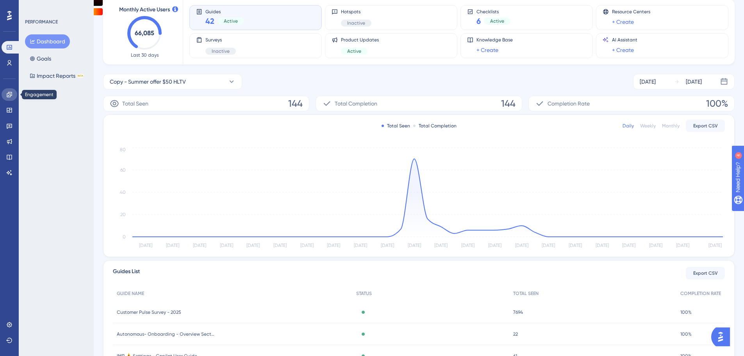
click at [9, 98] on link at bounding box center [10, 94] width 16 height 13
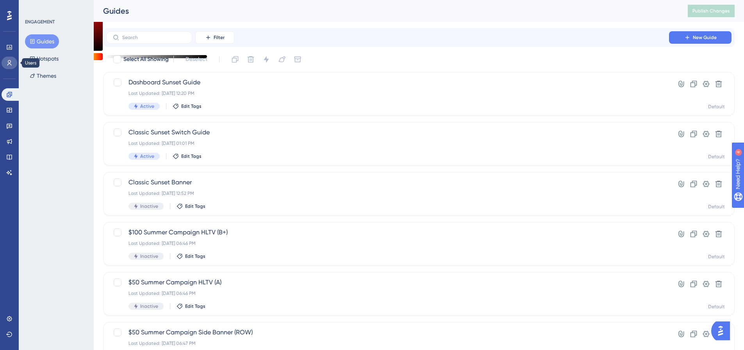
click at [11, 63] on icon at bounding box center [9, 63] width 6 height 6
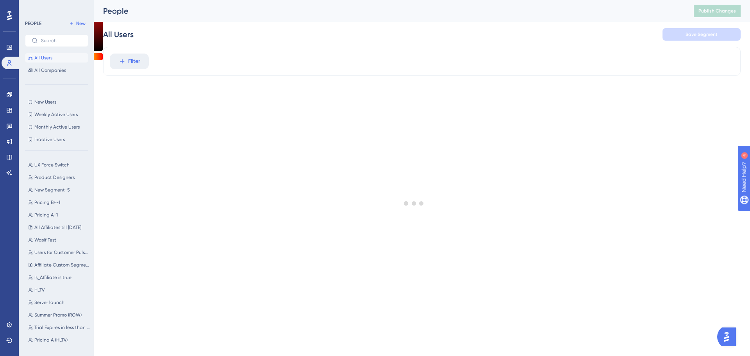
click at [118, 63] on div at bounding box center [414, 203] width 672 height 300
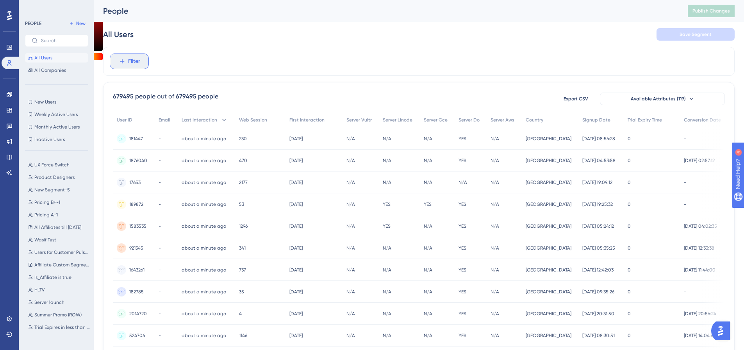
click at [129, 63] on span "Filter" at bounding box center [134, 61] width 12 height 9
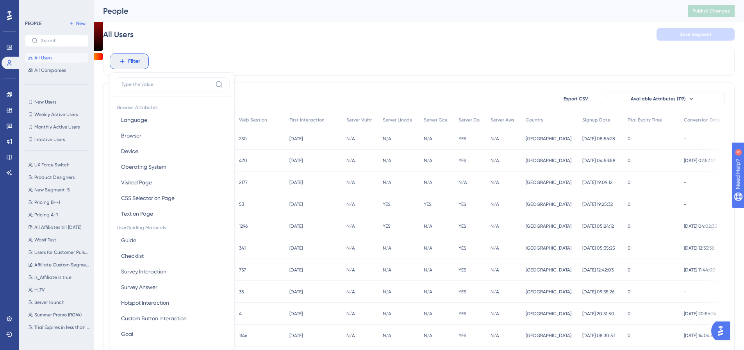
scroll to position [36, 0]
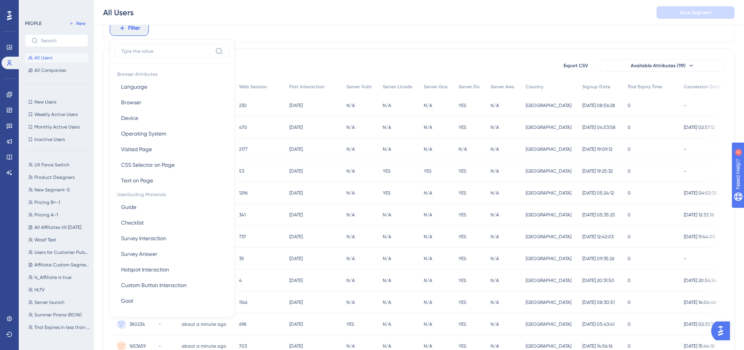
click at [175, 52] on input at bounding box center [167, 51] width 91 height 6
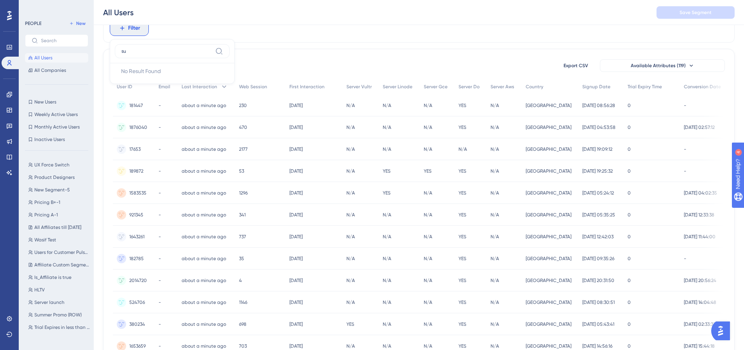
type input "s"
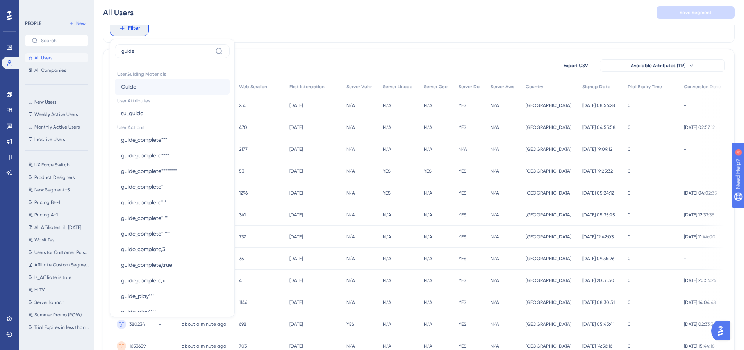
type input "guide"
click at [140, 83] on button "Guide Guide" at bounding box center [172, 87] width 115 height 16
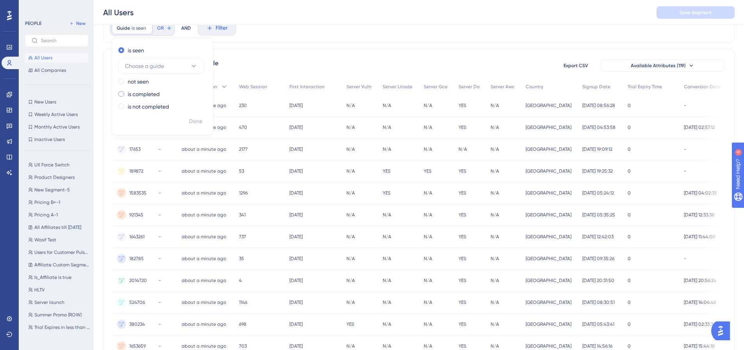
click at [149, 92] on label "is completed" at bounding box center [144, 93] width 32 height 9
click at [149, 89] on span "Choose a guide" at bounding box center [144, 90] width 39 height 9
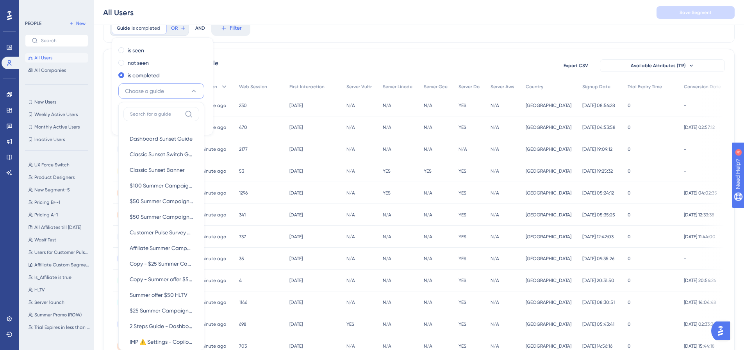
scroll to position [35, 0]
click at [166, 279] on span "Copy - Summer offer $50 HLTV" at bounding box center [161, 280] width 63 height 9
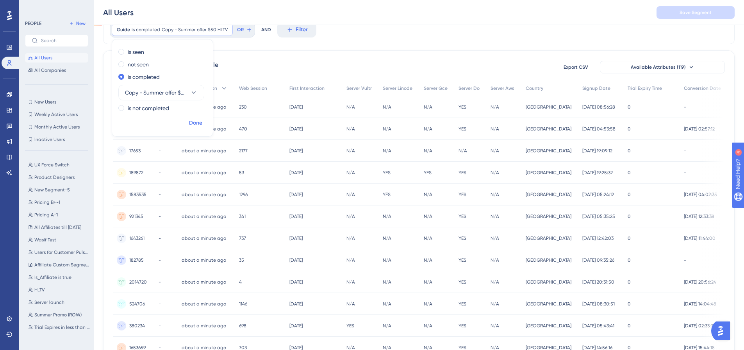
click at [199, 125] on span "Done" at bounding box center [195, 122] width 13 height 9
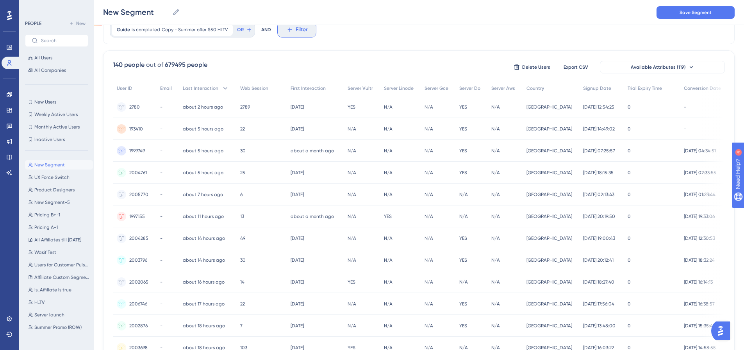
click at [286, 33] on icon at bounding box center [289, 29] width 7 height 7
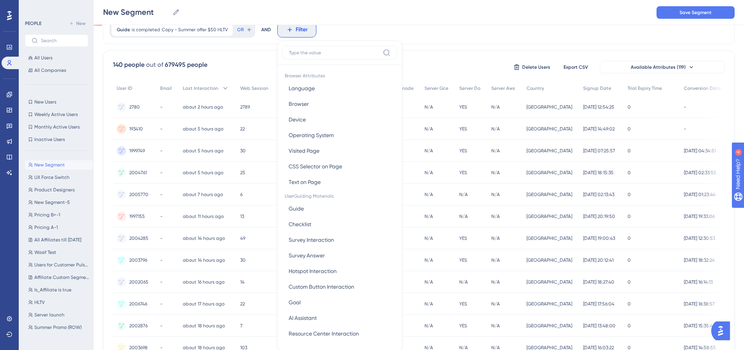
scroll to position [55, 0]
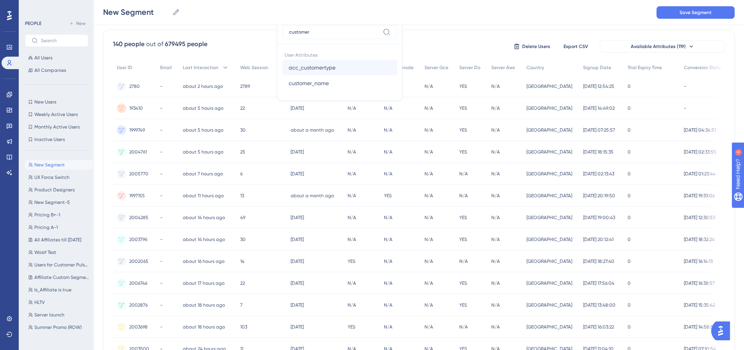
type input "customer"
click at [323, 72] on span "acc_customertype" at bounding box center [312, 67] width 47 height 9
click at [320, 47] on input "text" at bounding box center [329, 45] width 73 height 5
type input "full"
click at [366, 154] on span "Done" at bounding box center [363, 150] width 13 height 9
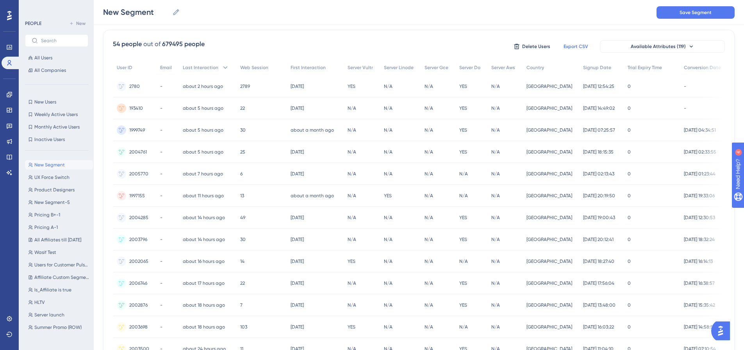
click at [577, 44] on span "Export CSV" at bounding box center [576, 46] width 25 height 6
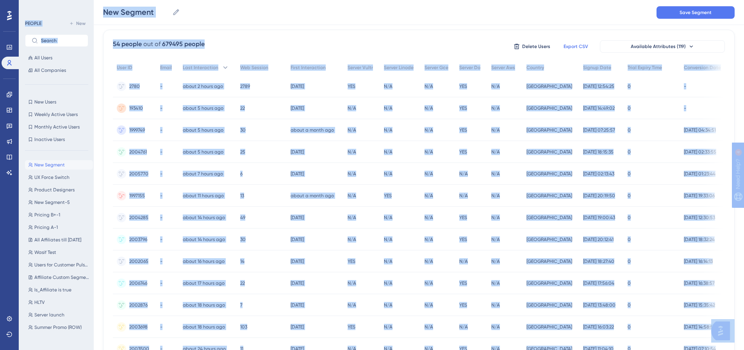
click at [394, 178] on div "N/A N/A" at bounding box center [400, 174] width 41 height 22
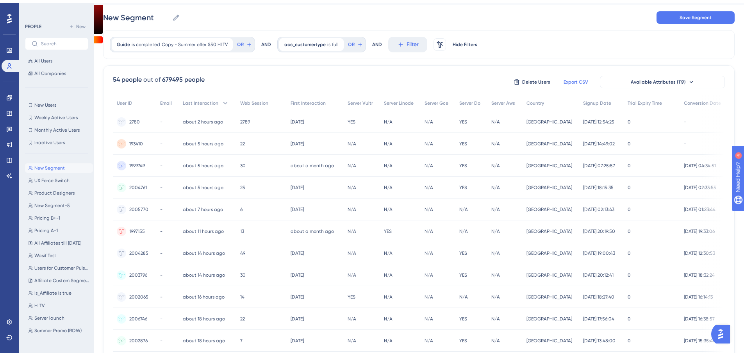
scroll to position [0, 0]
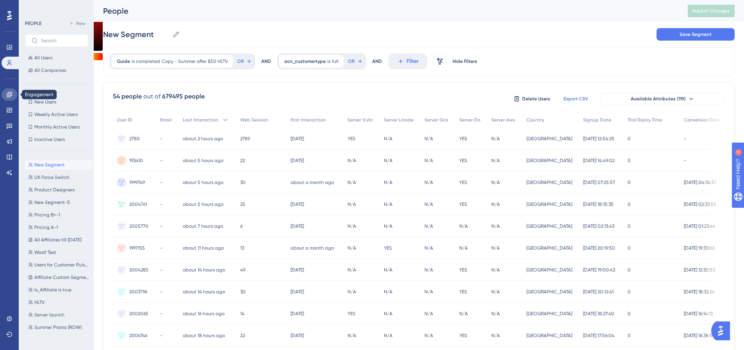
drag, startPoint x: 9, startPoint y: 93, endPoint x: 6, endPoint y: 40, distance: 52.8
click at [9, 93] on icon at bounding box center [9, 94] width 6 height 6
click at [4, 38] on div "Performance Users" at bounding box center [10, 45] width 16 height 47
click at [6, 40] on div "Performance Users" at bounding box center [10, 45] width 16 height 47
click at [9, 46] on icon at bounding box center [9, 47] width 6 height 6
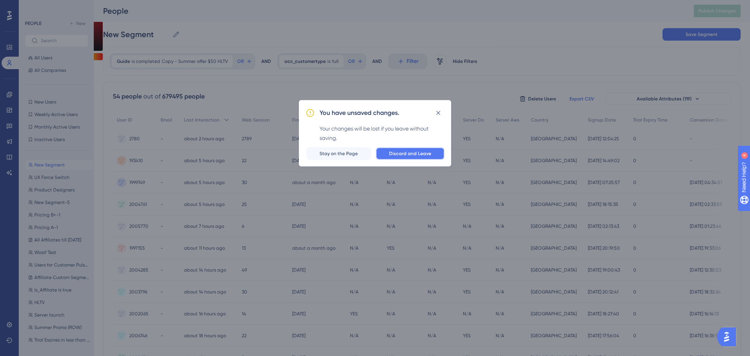
click at [403, 156] on span "Discard and Leave" at bounding box center [410, 153] width 42 height 6
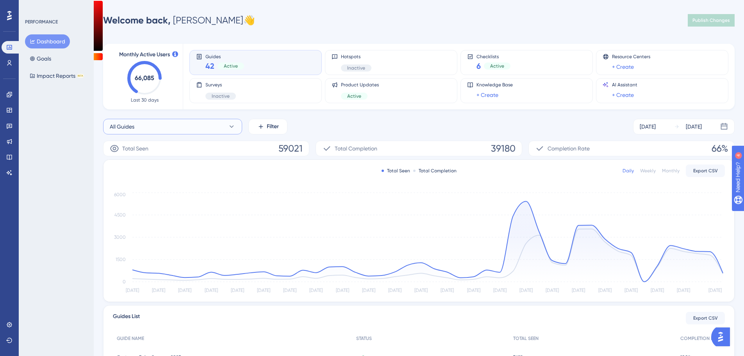
click at [196, 129] on button "All Guides" at bounding box center [172, 127] width 139 height 16
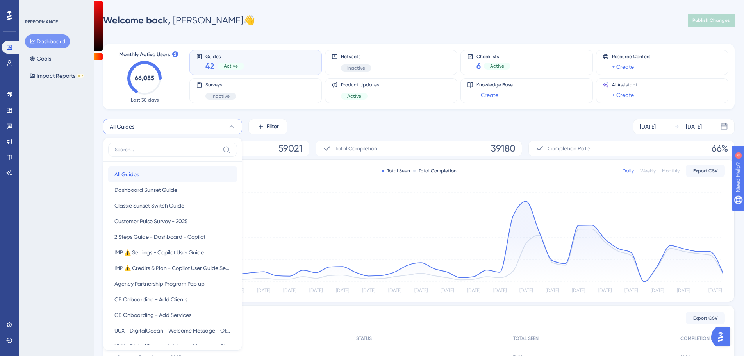
scroll to position [21, 0]
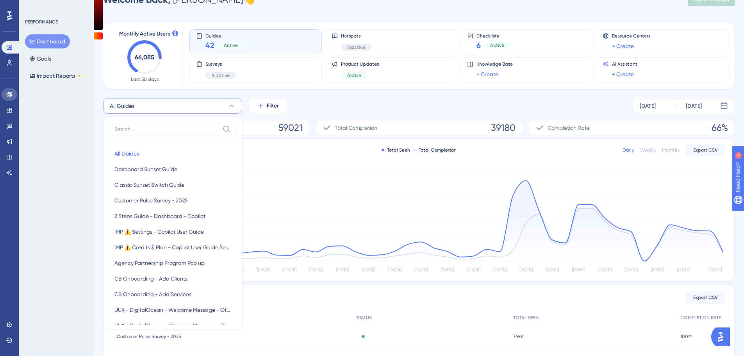
click at [5, 91] on link at bounding box center [10, 94] width 16 height 13
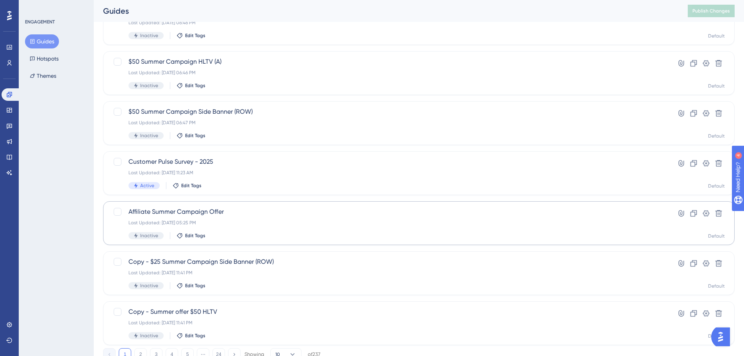
scroll to position [172, 0]
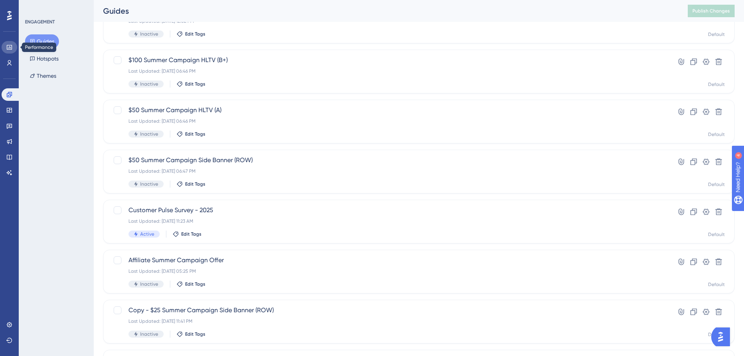
click at [12, 43] on link at bounding box center [10, 47] width 16 height 13
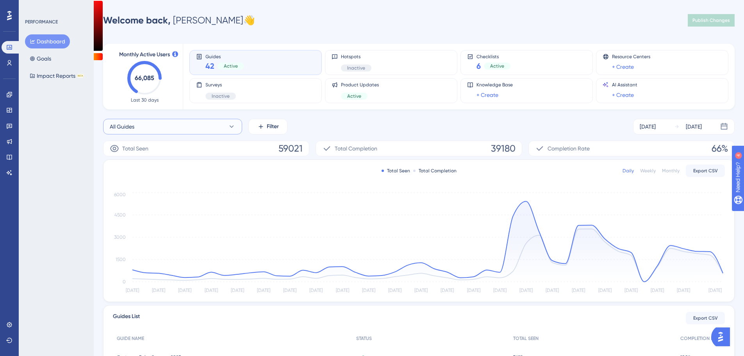
click at [156, 126] on button "All Guides" at bounding box center [172, 127] width 139 height 16
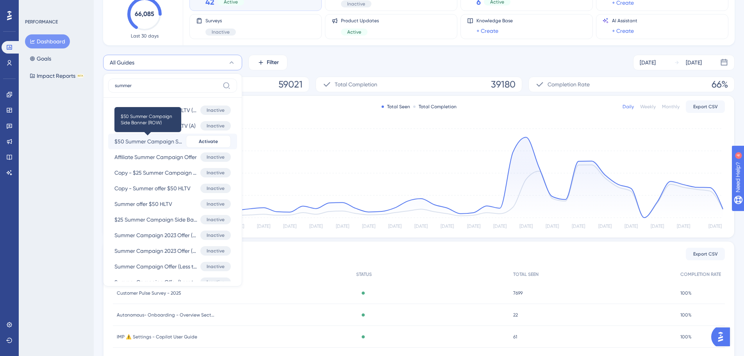
type input "summer"
click at [168, 140] on span "$50 Summer Campaign Side Banner (ROW)" at bounding box center [149, 141] width 68 height 9
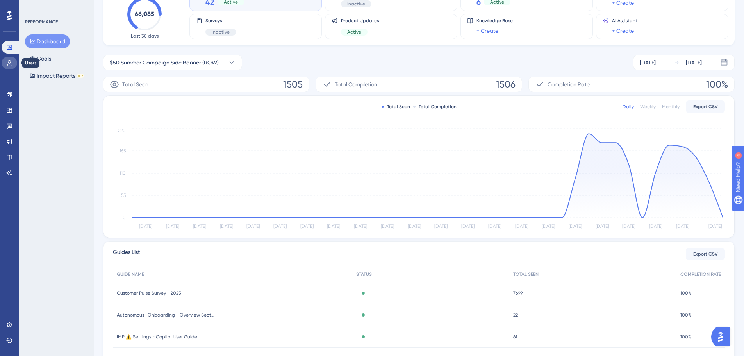
drag, startPoint x: 10, startPoint y: 64, endPoint x: 17, endPoint y: 64, distance: 6.7
click at [10, 64] on icon at bounding box center [9, 62] width 4 height 5
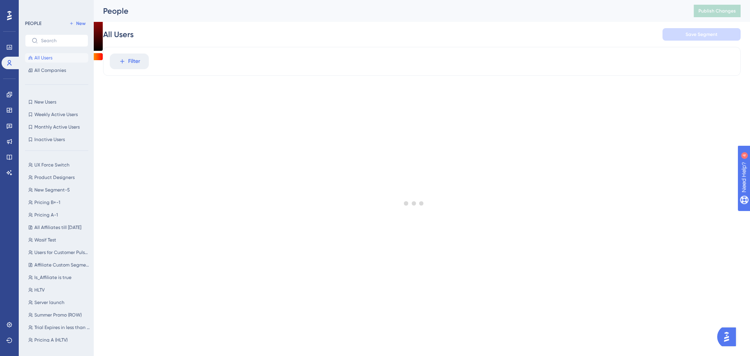
click at [140, 64] on div at bounding box center [414, 203] width 672 height 300
click at [140, 64] on span "Filter" at bounding box center [134, 61] width 12 height 9
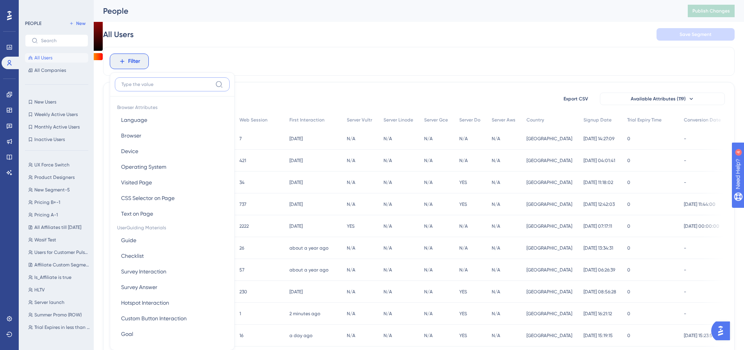
scroll to position [36, 0]
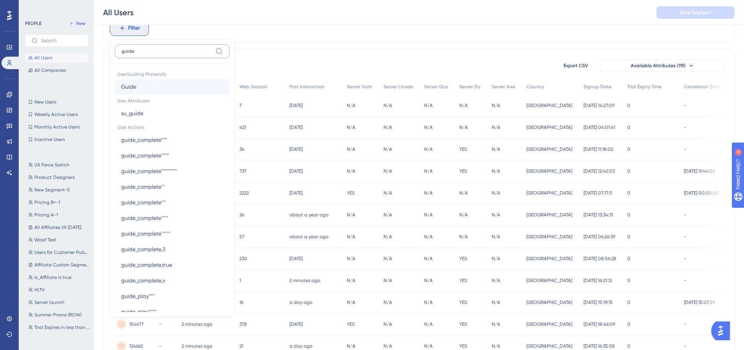
type input "guide"
click at [145, 91] on button "Guide Guide" at bounding box center [172, 87] width 115 height 16
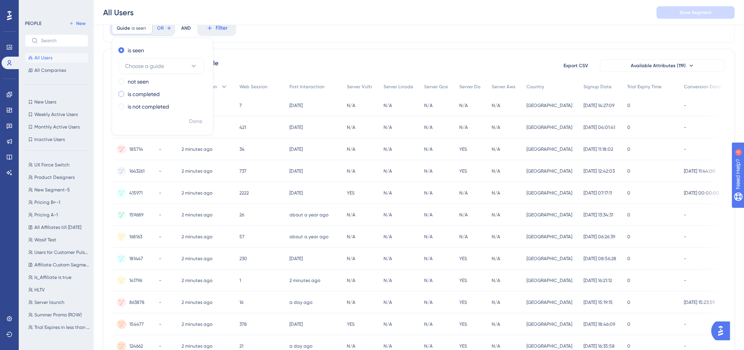
click at [166, 90] on div "is completed" at bounding box center [160, 93] width 85 height 9
click at [164, 91] on span "Choose a guide" at bounding box center [144, 90] width 39 height 9
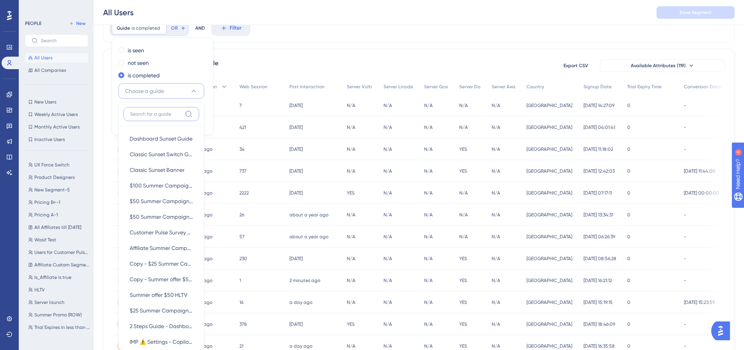
scroll to position [63, 0]
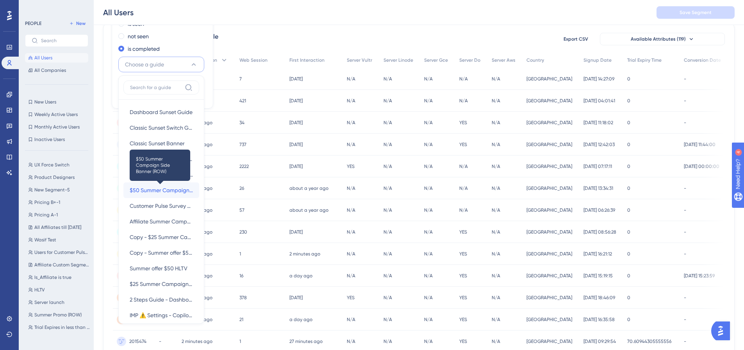
click at [159, 188] on span "$50 Summer Campaign Side Banner (ROW)" at bounding box center [161, 190] width 63 height 9
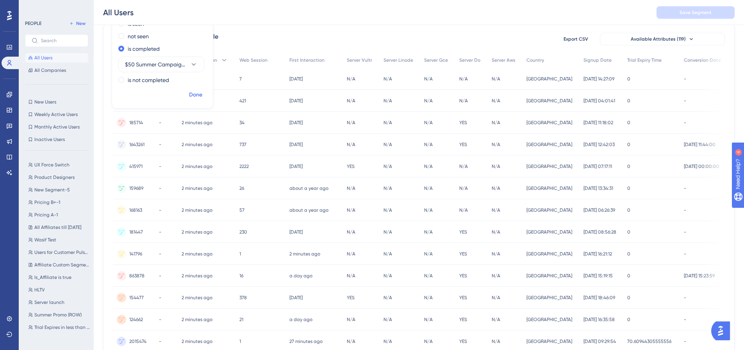
click at [192, 96] on span "Done" at bounding box center [195, 94] width 13 height 9
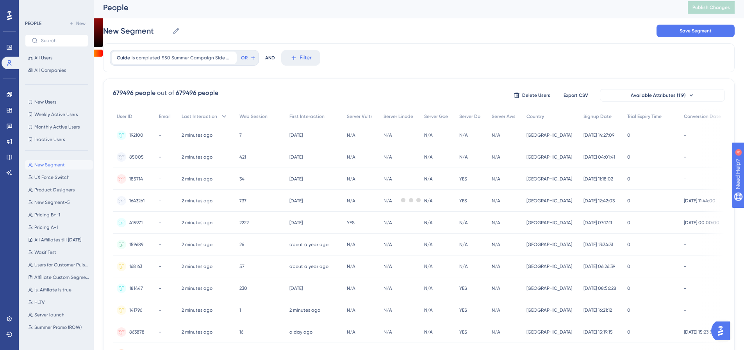
scroll to position [0, 0]
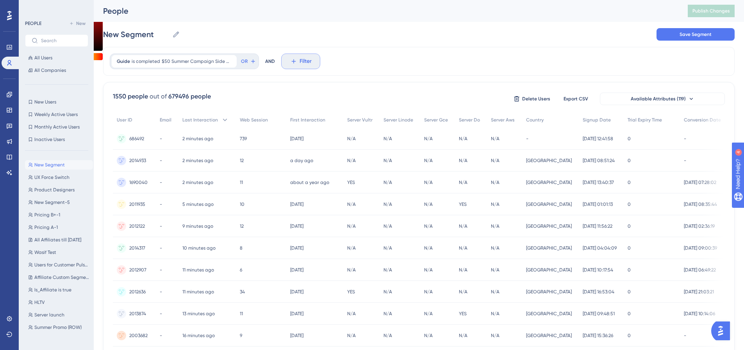
click at [303, 64] on span "Filter" at bounding box center [306, 61] width 12 height 9
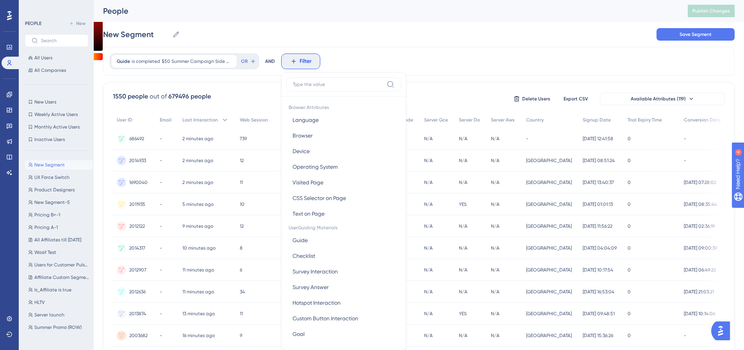
click at [311, 86] on input at bounding box center [338, 84] width 91 height 6
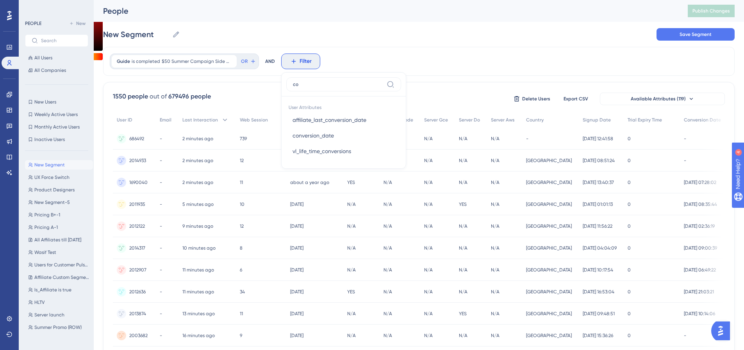
type input "c"
type input "f"
type input "cust"
click at [324, 143] on span "acc_customertype" at bounding box center [316, 146] width 47 height 9
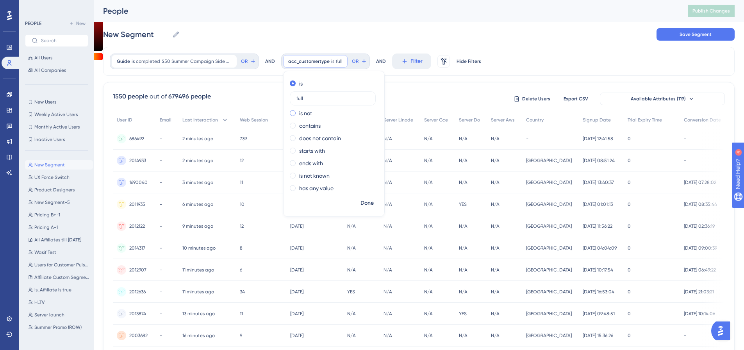
type input "full"
click at [364, 200] on span "Done" at bounding box center [367, 203] width 13 height 9
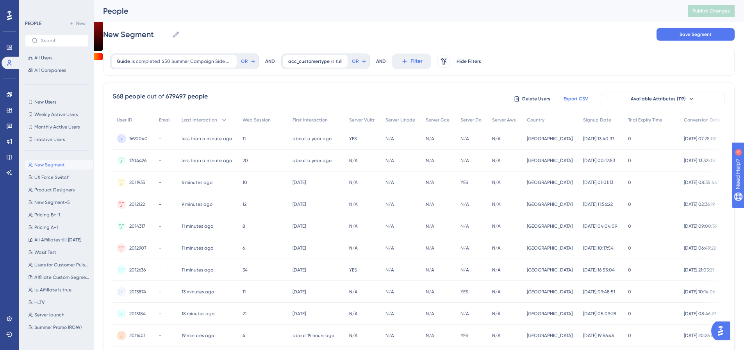
click at [577, 98] on span "Export CSV" at bounding box center [576, 99] width 25 height 6
click at [12, 64] on icon at bounding box center [9, 63] width 6 height 6
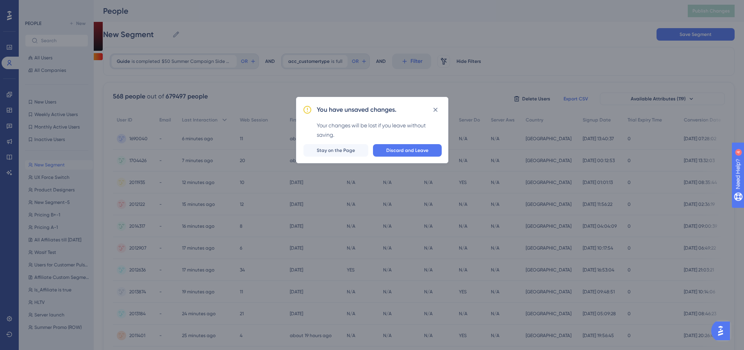
scroll to position [0, 0]
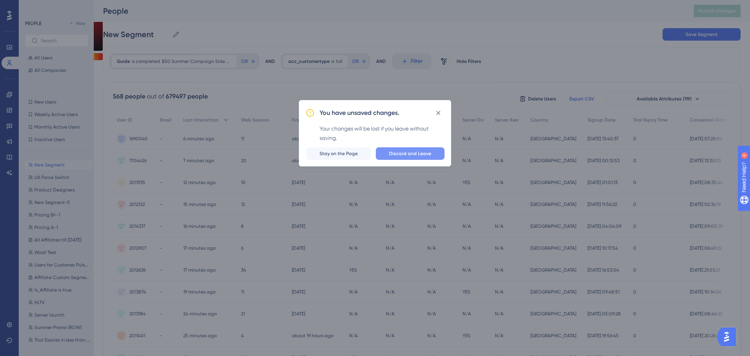
click at [422, 152] on span "Discard and Leave" at bounding box center [410, 153] width 42 height 6
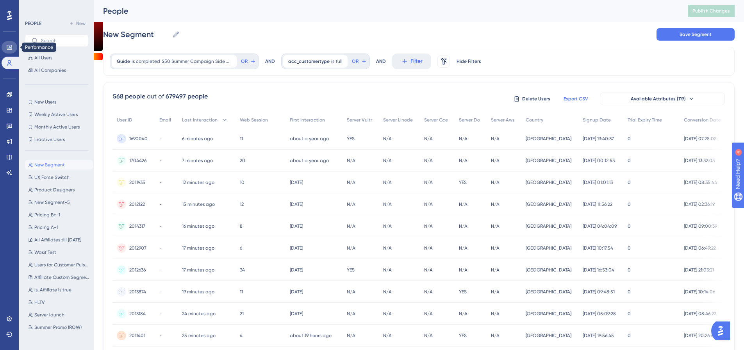
click at [9, 47] on icon at bounding box center [9, 47] width 6 height 6
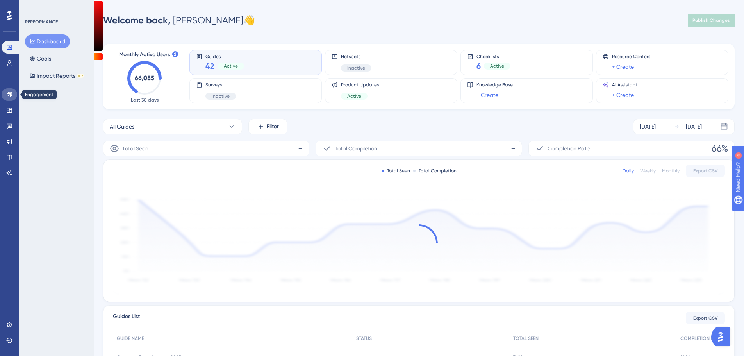
click at [5, 94] on link at bounding box center [10, 94] width 16 height 13
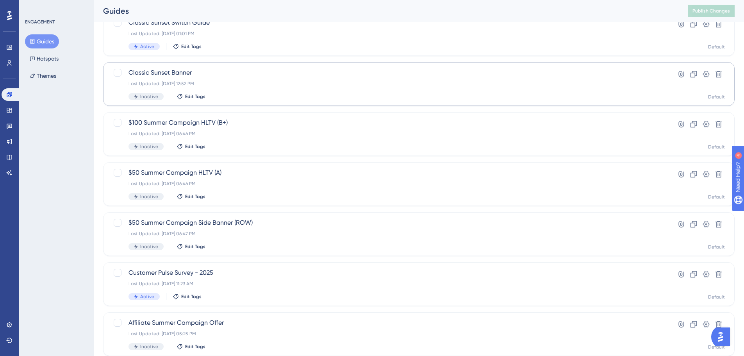
scroll to position [117, 0]
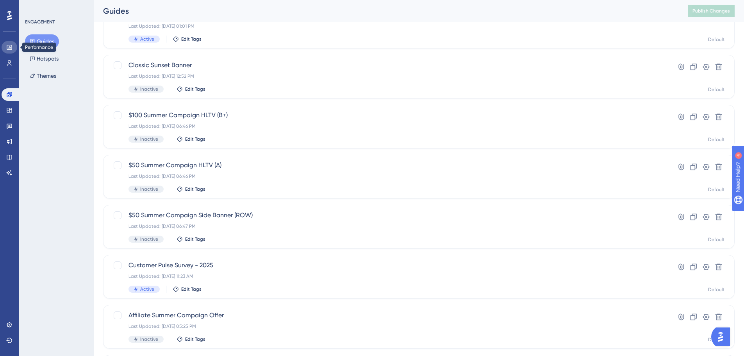
click at [8, 48] on icon at bounding box center [9, 47] width 6 height 6
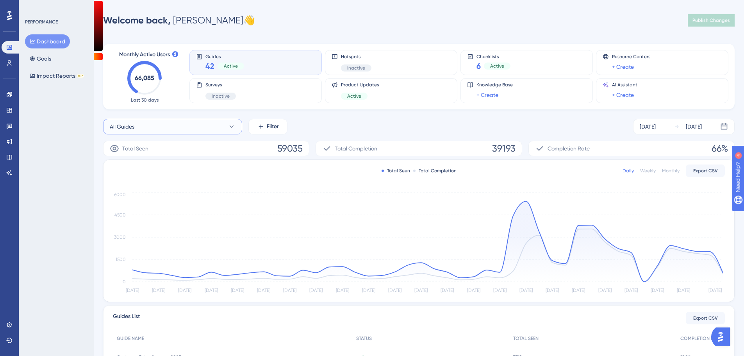
click at [138, 124] on button "All Guides" at bounding box center [172, 127] width 139 height 16
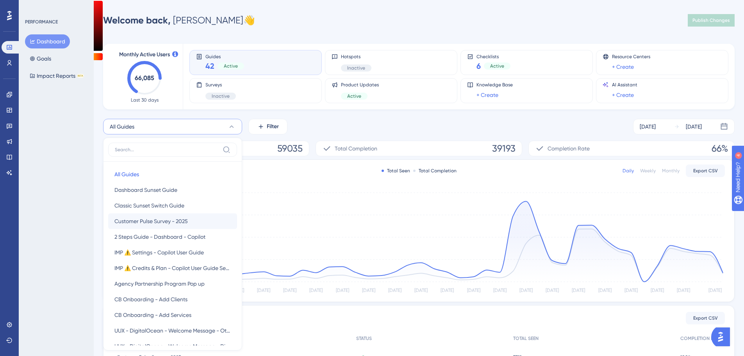
scroll to position [64, 0]
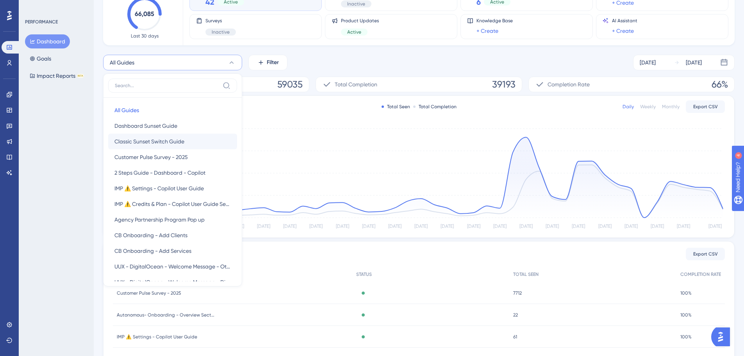
type input "c"
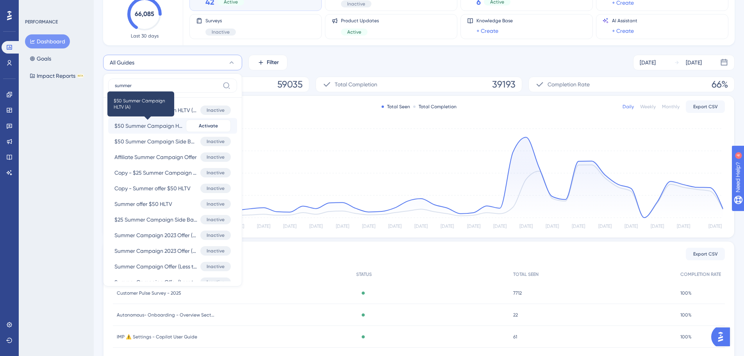
type input "summer"
click at [177, 126] on span "$50 Summer Campaign HLTV (A)" at bounding box center [149, 125] width 68 height 9
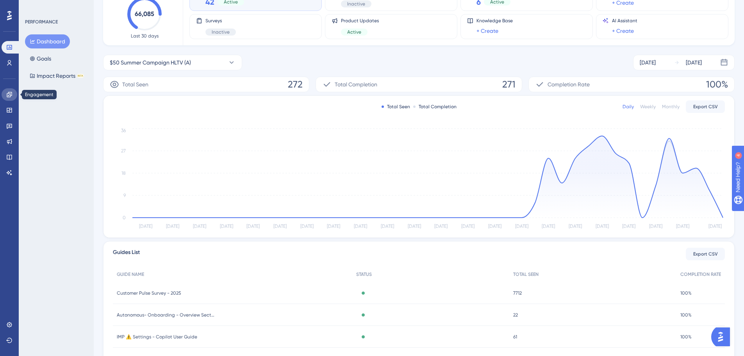
click at [9, 96] on icon at bounding box center [9, 94] width 6 height 6
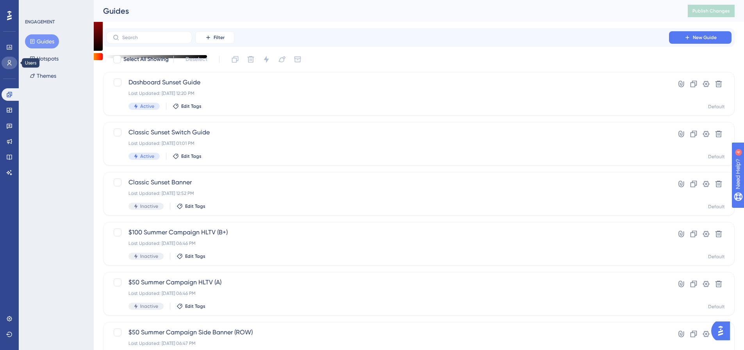
click at [11, 63] on icon at bounding box center [9, 63] width 6 height 6
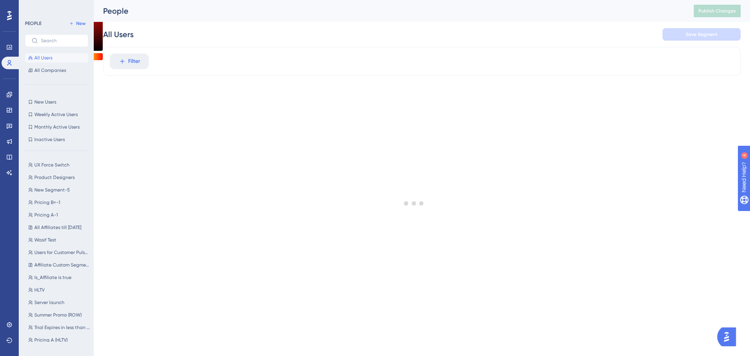
click at [143, 59] on div at bounding box center [414, 203] width 672 height 300
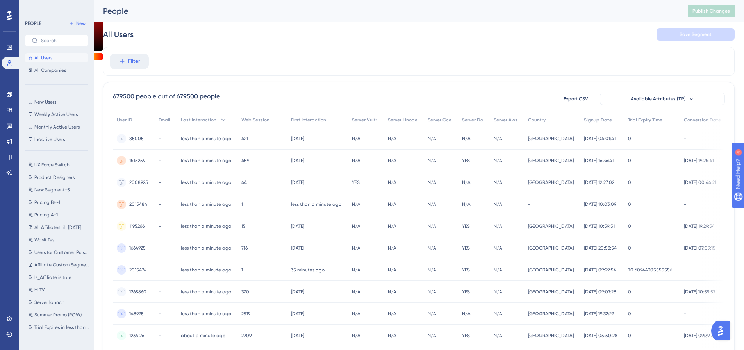
click at [143, 59] on button "Filter" at bounding box center [129, 62] width 39 height 16
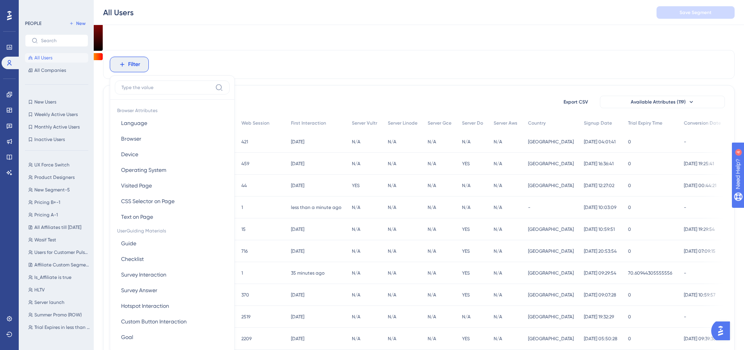
scroll to position [36, 0]
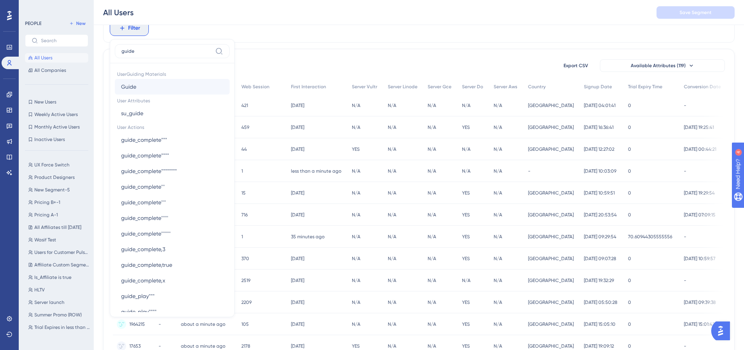
type input "guide"
click at [145, 87] on button "Guide Guide" at bounding box center [172, 87] width 115 height 16
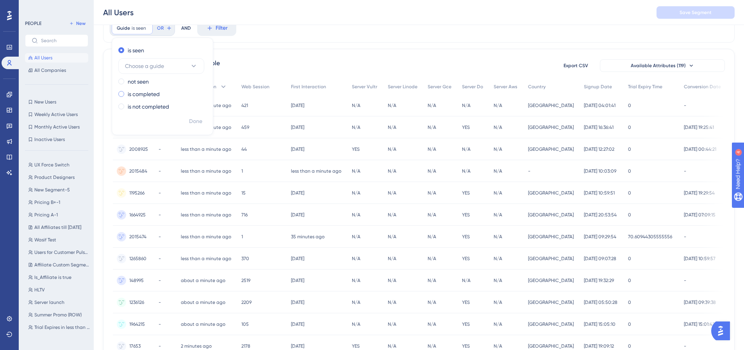
click at [152, 91] on label "is completed" at bounding box center [144, 93] width 32 height 9
click at [154, 84] on button "Choose a guide" at bounding box center [161, 91] width 86 height 16
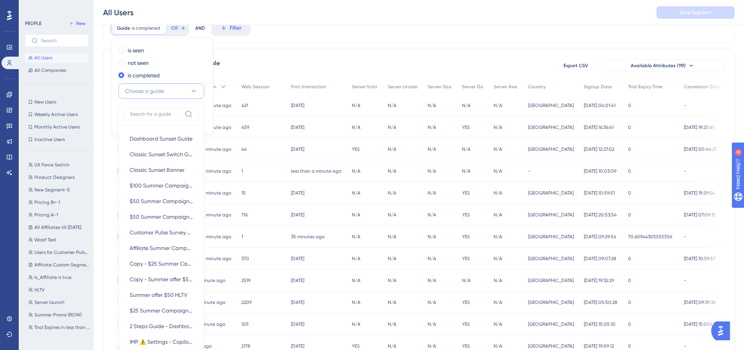
scroll to position [63, 0]
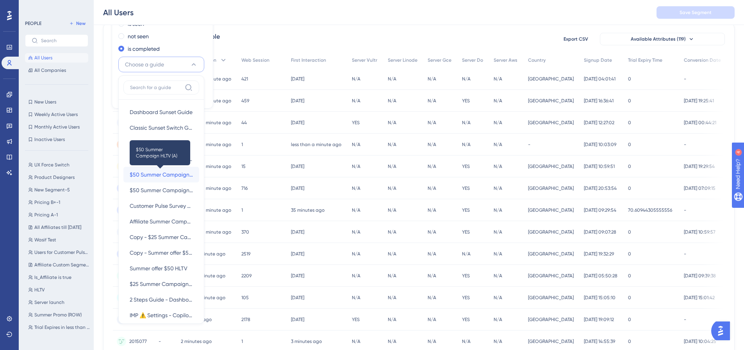
click at [146, 174] on span "$50 Summer Campaign HLTV (A)" at bounding box center [161, 174] width 63 height 9
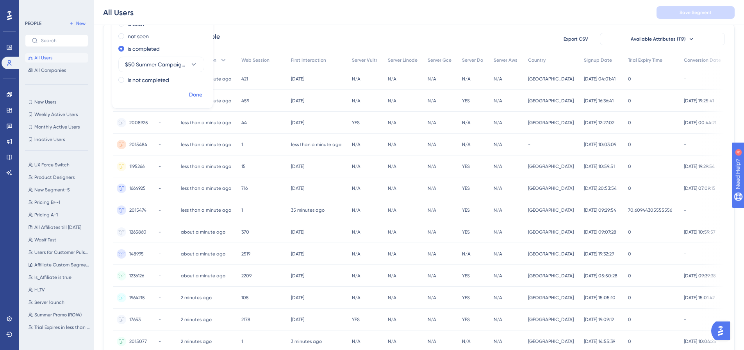
click at [191, 98] on span "Done" at bounding box center [195, 94] width 13 height 9
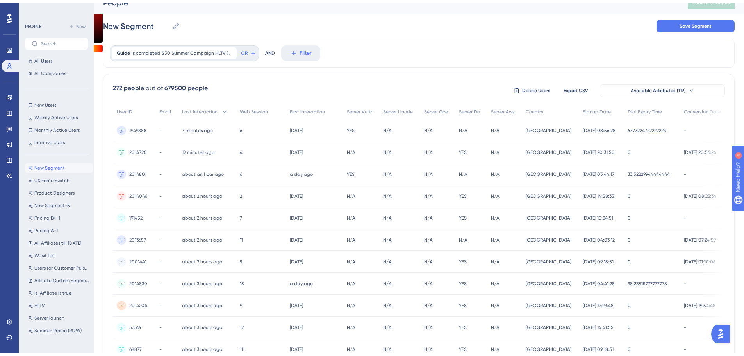
scroll to position [0, 0]
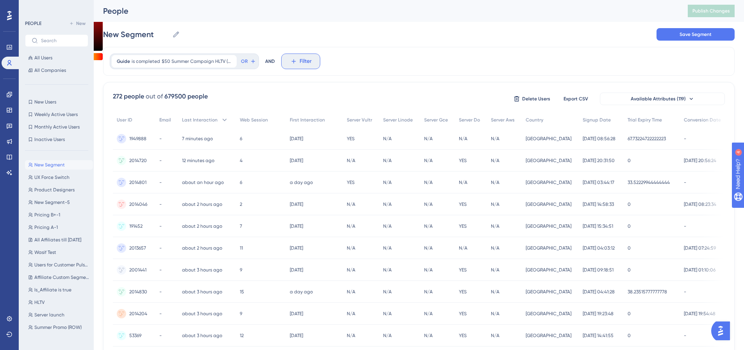
click at [296, 58] on button "Filter" at bounding box center [300, 62] width 39 height 16
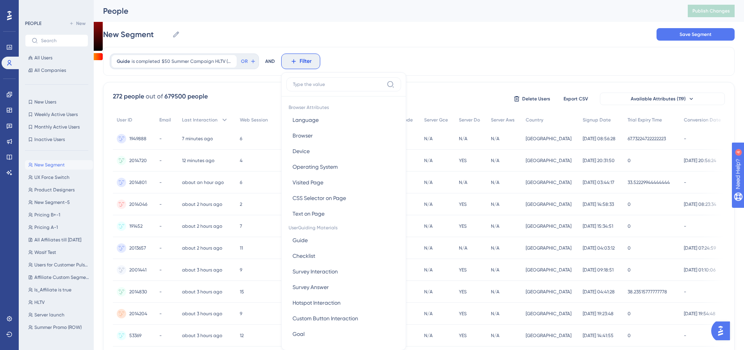
click at [296, 86] on input at bounding box center [338, 84] width 91 height 6
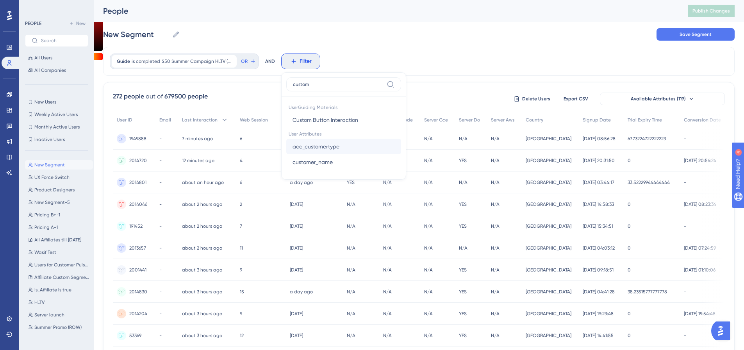
type input "custom"
click at [331, 150] on span "acc_customertype" at bounding box center [316, 146] width 47 height 9
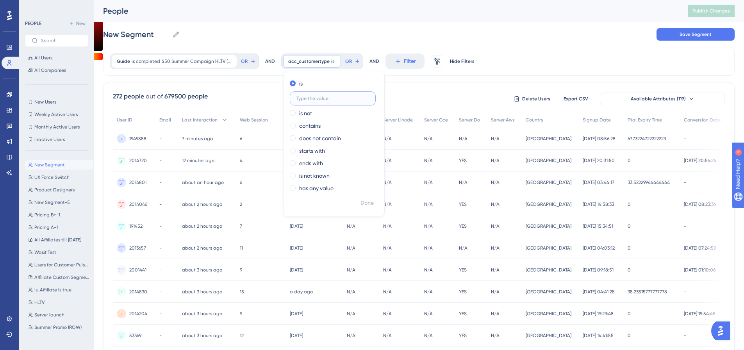
click at [335, 101] on input "text" at bounding box center [333, 98] width 73 height 5
type input "full"
click at [361, 202] on span "Done" at bounding box center [367, 203] width 13 height 9
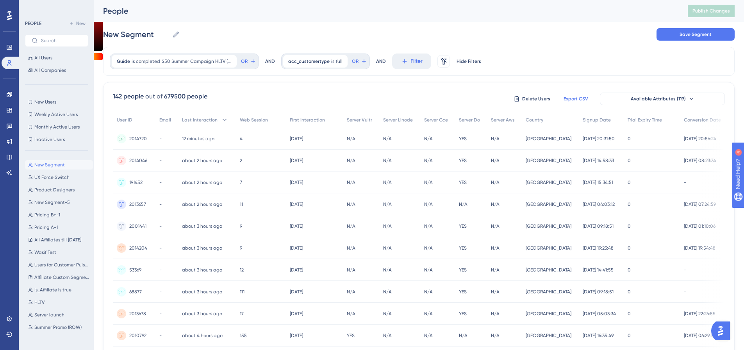
click at [582, 97] on span "Export CSV" at bounding box center [576, 99] width 25 height 6
click at [11, 50] on icon at bounding box center [9, 47] width 5 height 5
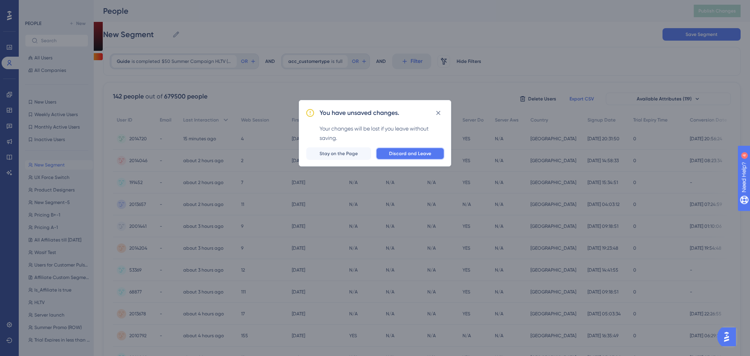
click at [401, 156] on span "Discard and Leave" at bounding box center [410, 153] width 42 height 6
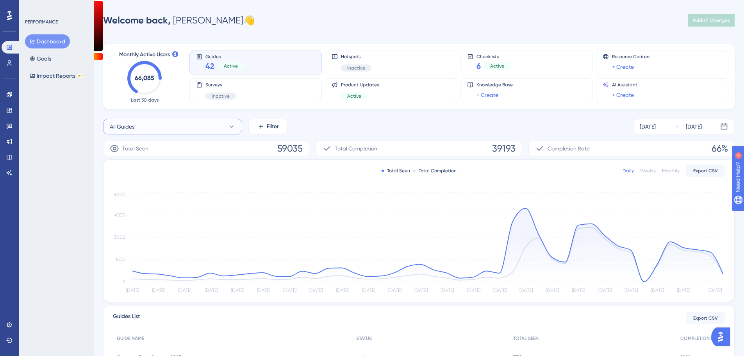
click at [240, 128] on button "All Guides" at bounding box center [172, 127] width 139 height 16
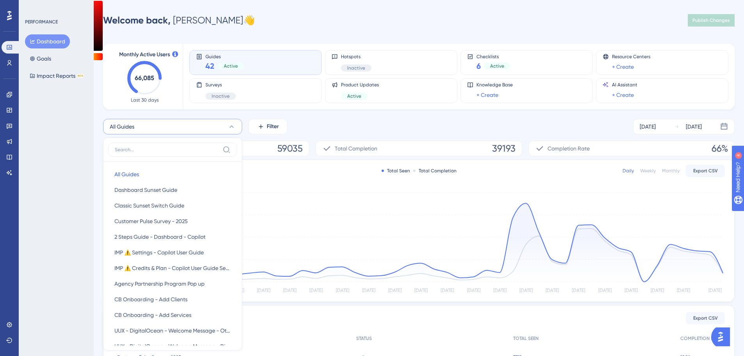
scroll to position [45, 0]
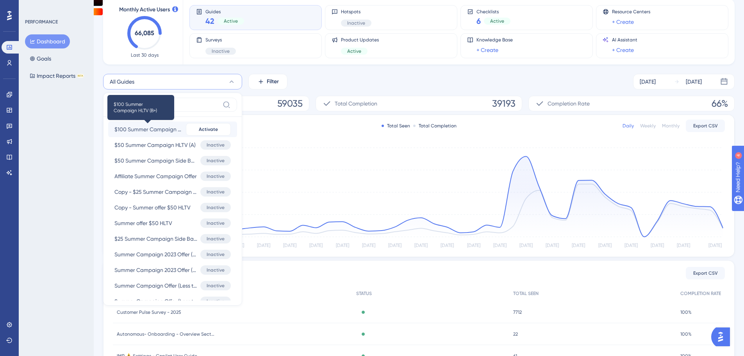
type input "summer"
click at [177, 131] on span "$100 Summer Campaign HLTV (B+)" at bounding box center [149, 129] width 68 height 9
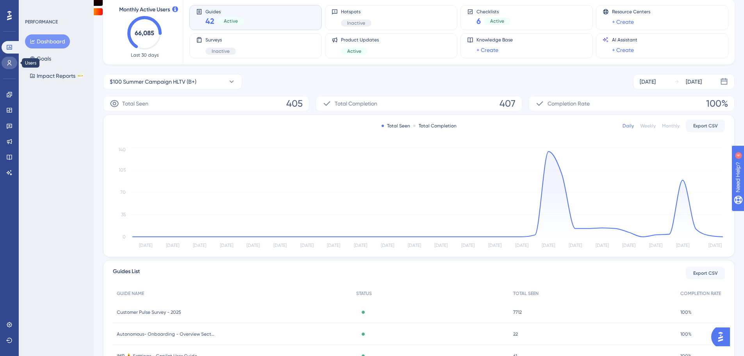
click at [8, 57] on link at bounding box center [10, 63] width 16 height 13
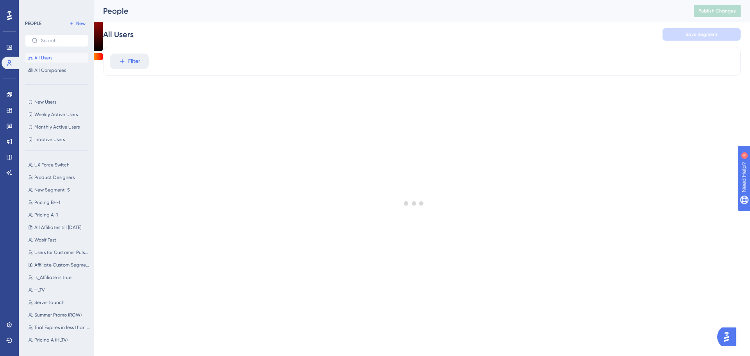
click at [132, 64] on div at bounding box center [414, 203] width 672 height 300
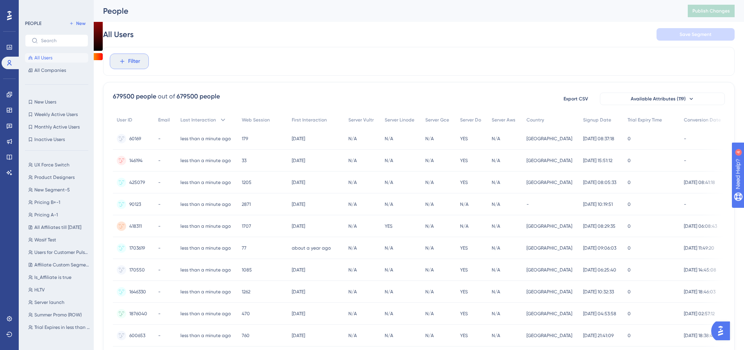
click at [132, 66] on span "Filter" at bounding box center [134, 61] width 12 height 9
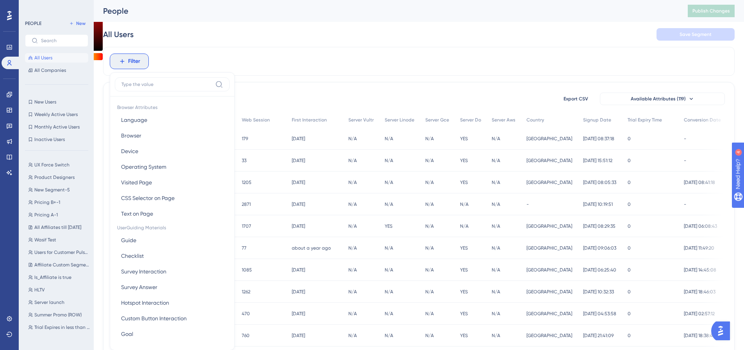
click at [144, 86] on input at bounding box center [167, 84] width 91 height 6
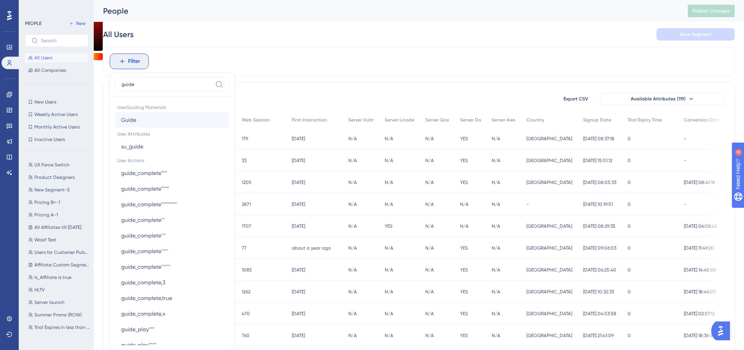
type input "guide"
click at [143, 119] on button "Guide Guide" at bounding box center [172, 120] width 115 height 16
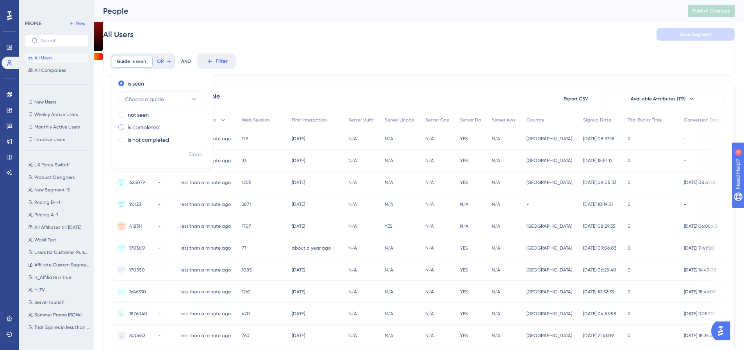
click at [152, 127] on label "is completed" at bounding box center [144, 127] width 32 height 9
click at [158, 124] on span "Choose a guide" at bounding box center [144, 124] width 39 height 9
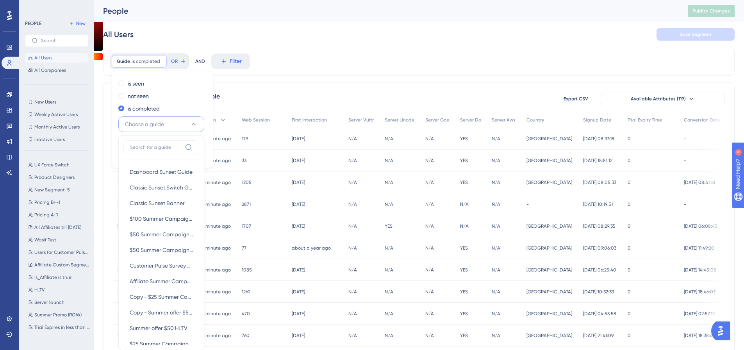
scroll to position [47, 0]
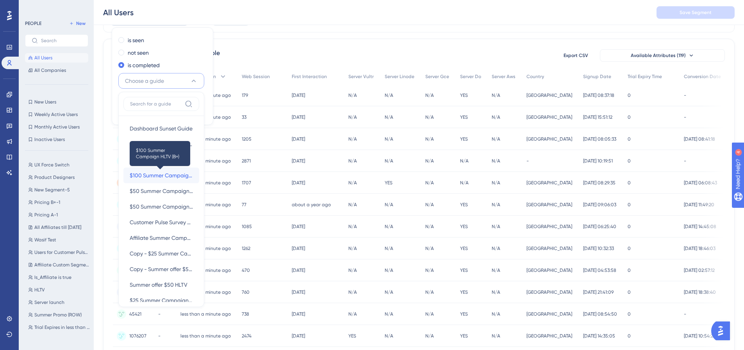
click at [157, 172] on span "$100 Summer Campaign HLTV (B+)" at bounding box center [161, 175] width 63 height 9
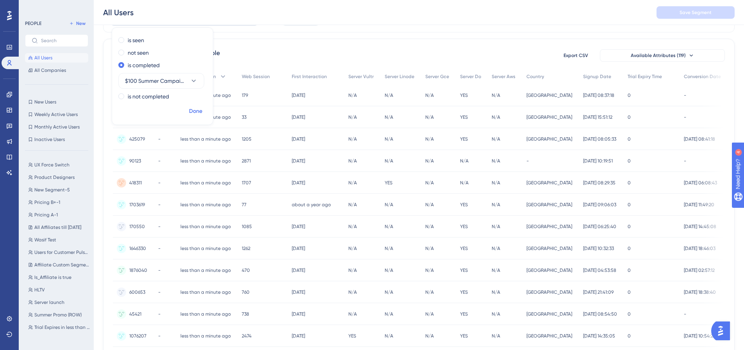
click at [196, 115] on span "Done" at bounding box center [195, 111] width 13 height 9
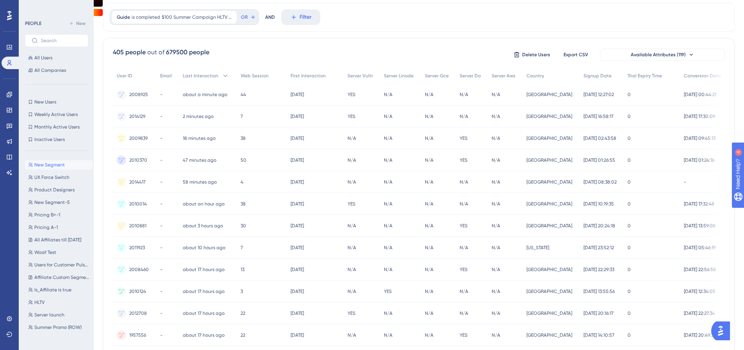
scroll to position [0, 0]
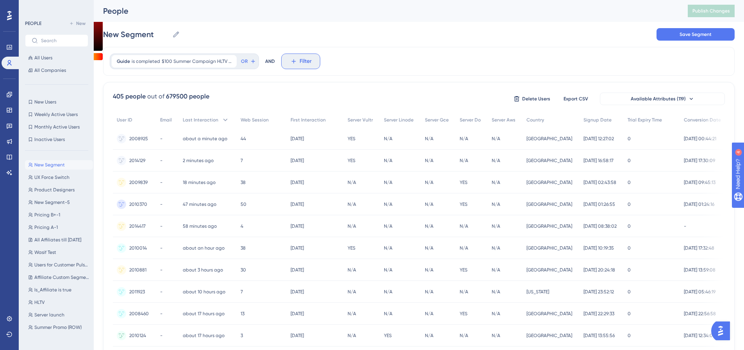
click at [294, 58] on icon at bounding box center [293, 61] width 7 height 7
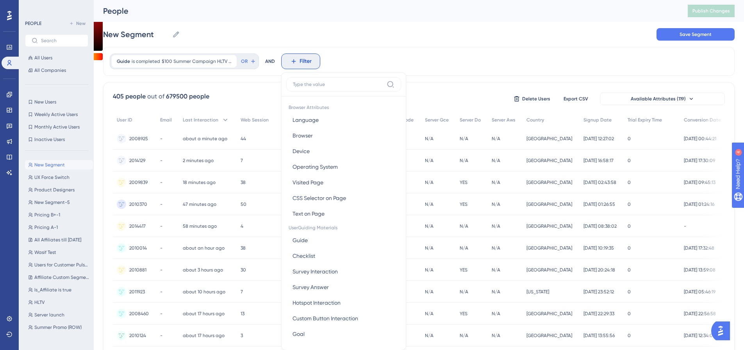
scroll to position [36, 0]
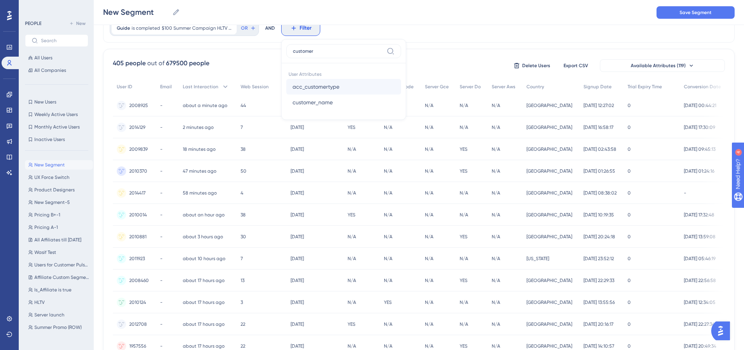
type input "customer"
click at [299, 87] on span "acc_customertype" at bounding box center [316, 86] width 47 height 9
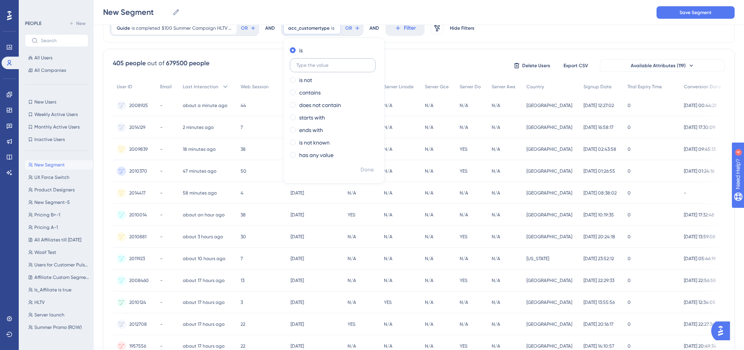
click at [320, 66] on input "text" at bounding box center [333, 65] width 73 height 5
type input "full"
click at [366, 170] on span "Done" at bounding box center [367, 169] width 13 height 9
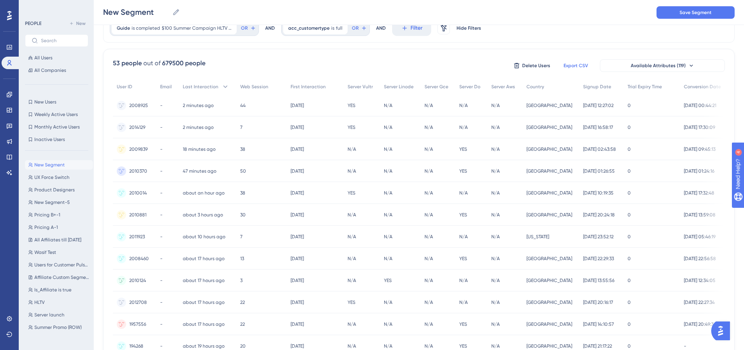
click at [589, 64] on button "Export CSV" at bounding box center [575, 65] width 39 height 13
drag, startPoint x: 1, startPoint y: 249, endPoint x: 0, endPoint y: 241, distance: 8.2
click at [0, 241] on div "Performance Users Engagement Widgets Feedback Product Updates Knowledge Base AI…" at bounding box center [9, 175] width 19 height 350
click at [448, 64] on div "53 people out of 679500 people Delete Users Export CSV Available Attributes (11…" at bounding box center [419, 66] width 612 height 14
